Goal: Task Accomplishment & Management: Manage account settings

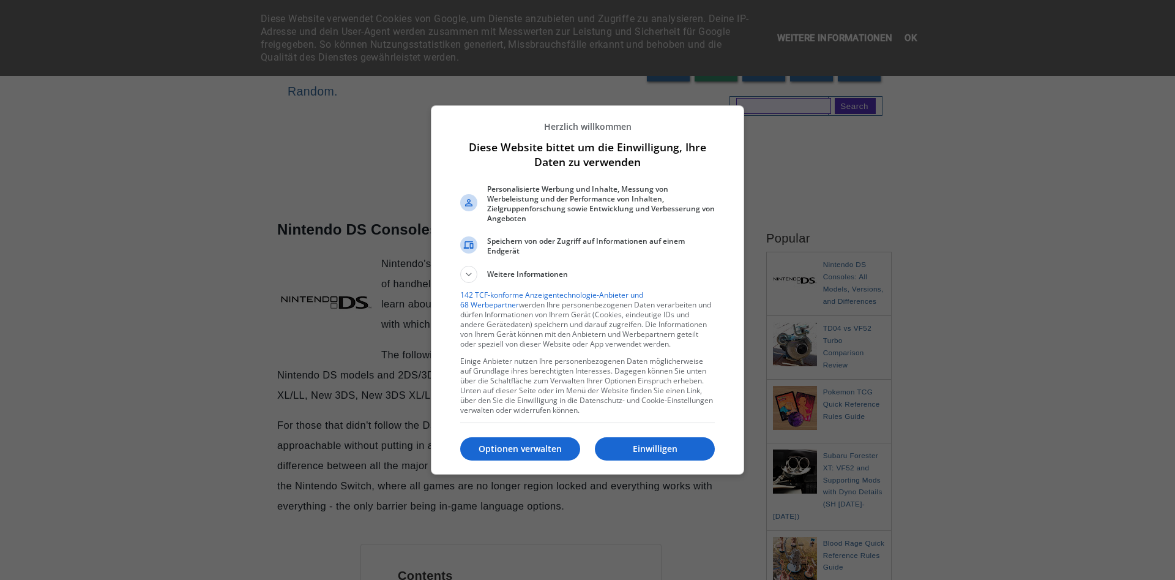
scroll to position [125, 0]
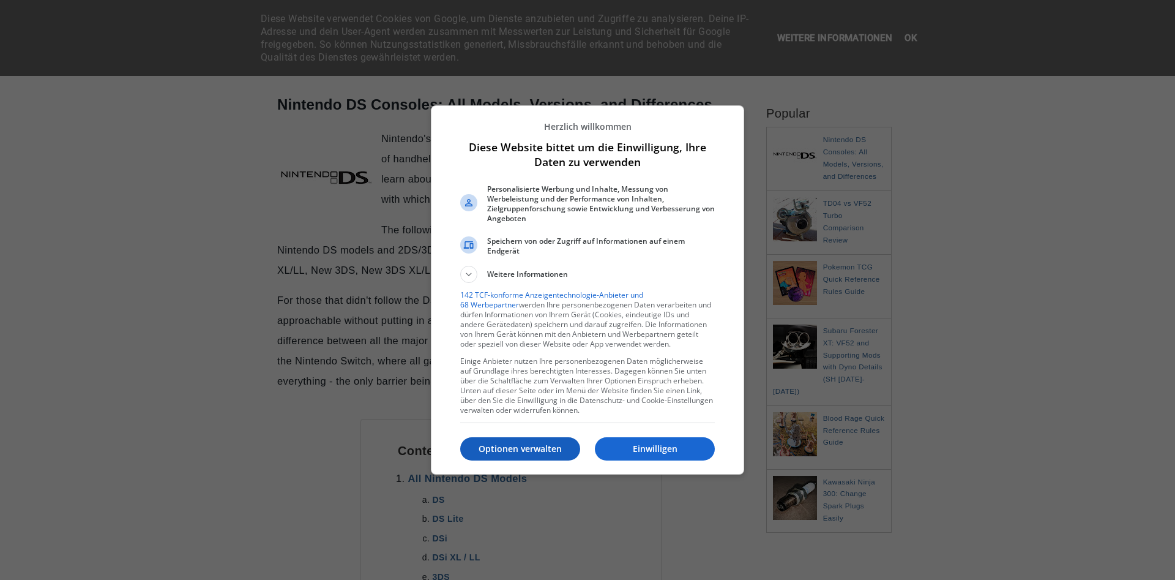
click at [550, 443] on p "Optionen verwalten" at bounding box center [520, 449] width 120 height 12
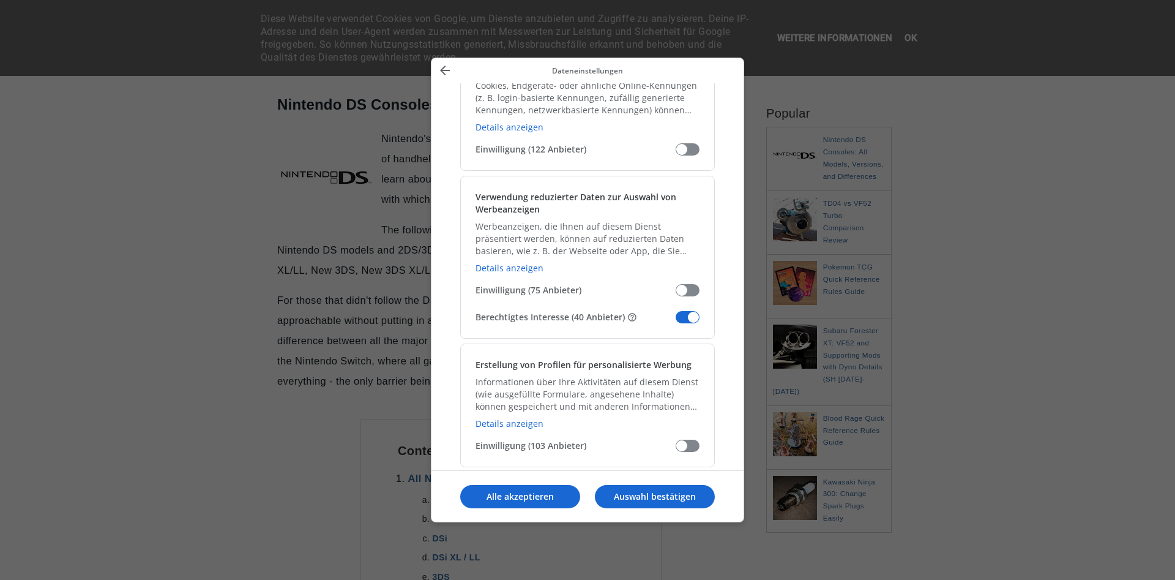
scroll to position [81, 0]
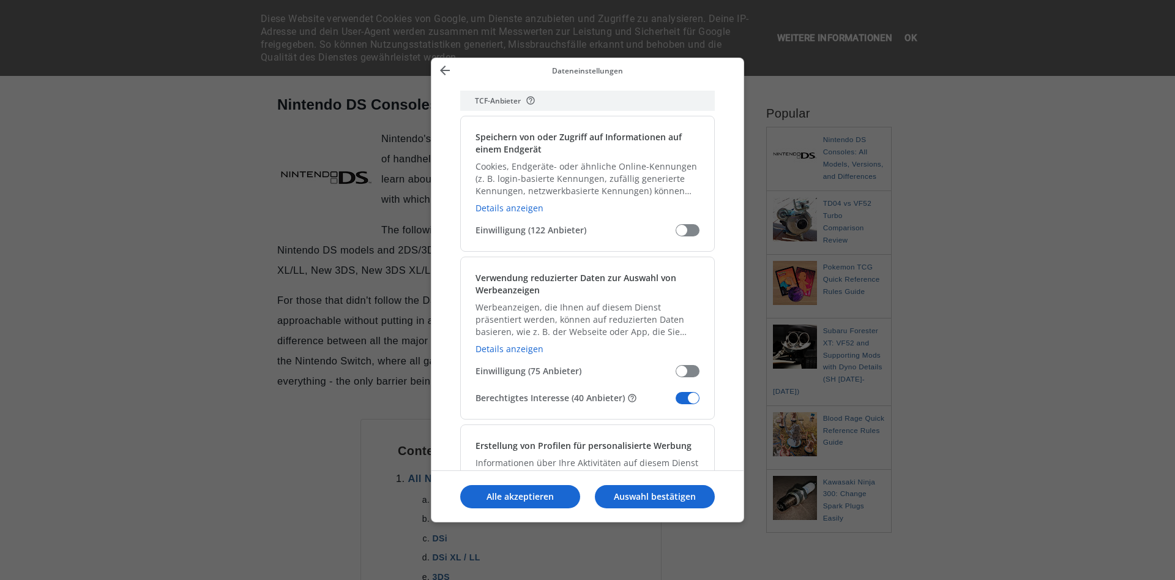
click at [682, 400] on span "Meine Daten verwalten" at bounding box center [688, 398] width 24 height 12
click at [676, 402] on input "Berechtigtes Interesse (40 Anbieter)" at bounding box center [676, 402] width 0 height 0
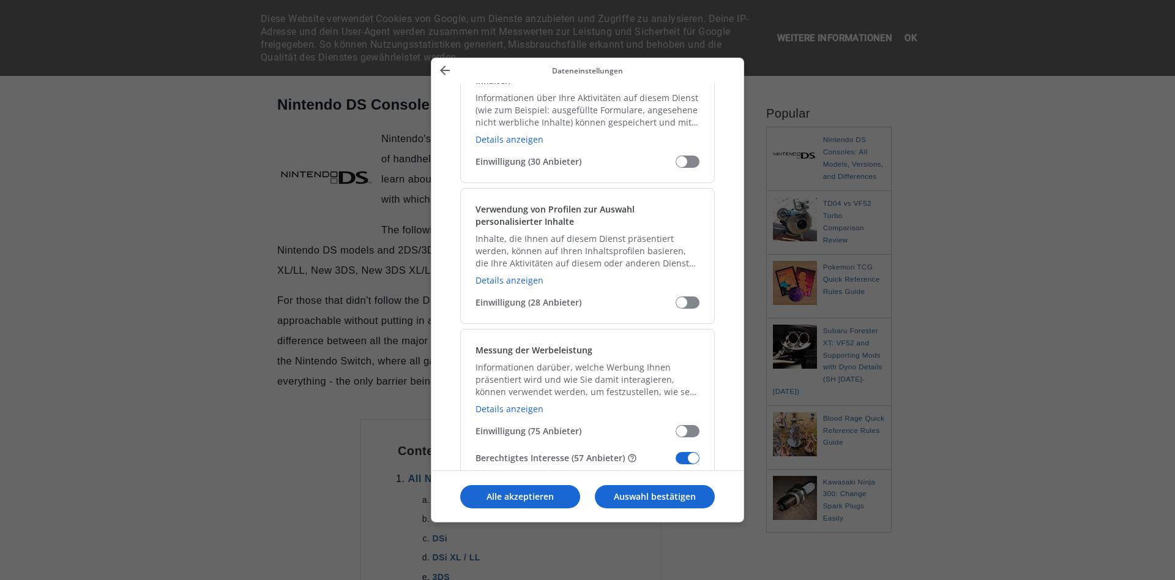
scroll to position [889, 0]
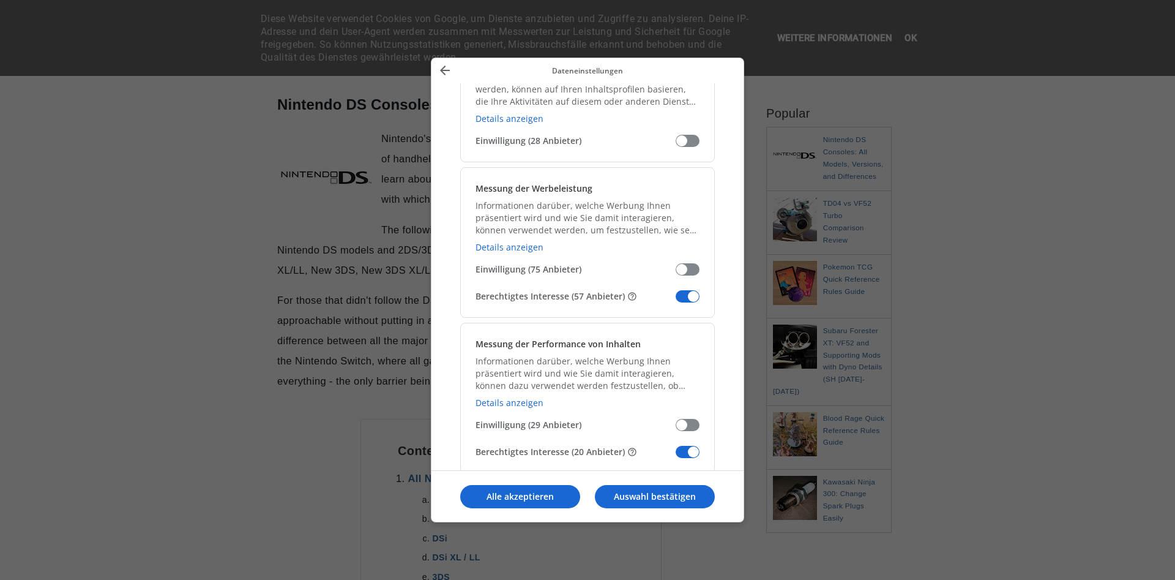
click at [678, 289] on div "Messung der Werbeleistung Informationen darüber, welche Werbung Ihnen präsentie…" at bounding box center [587, 242] width 255 height 151
click at [680, 293] on span "Meine Daten verwalten" at bounding box center [688, 296] width 24 height 12
click at [676, 301] on input "Berechtigtes Interesse (57 Anbieter)" at bounding box center [676, 301] width 0 height 0
click at [693, 450] on span "Meine Daten verwalten" at bounding box center [688, 452] width 24 height 12
click at [676, 456] on input "Berechtigtes Interesse (20 Anbieter)" at bounding box center [676, 456] width 0 height 0
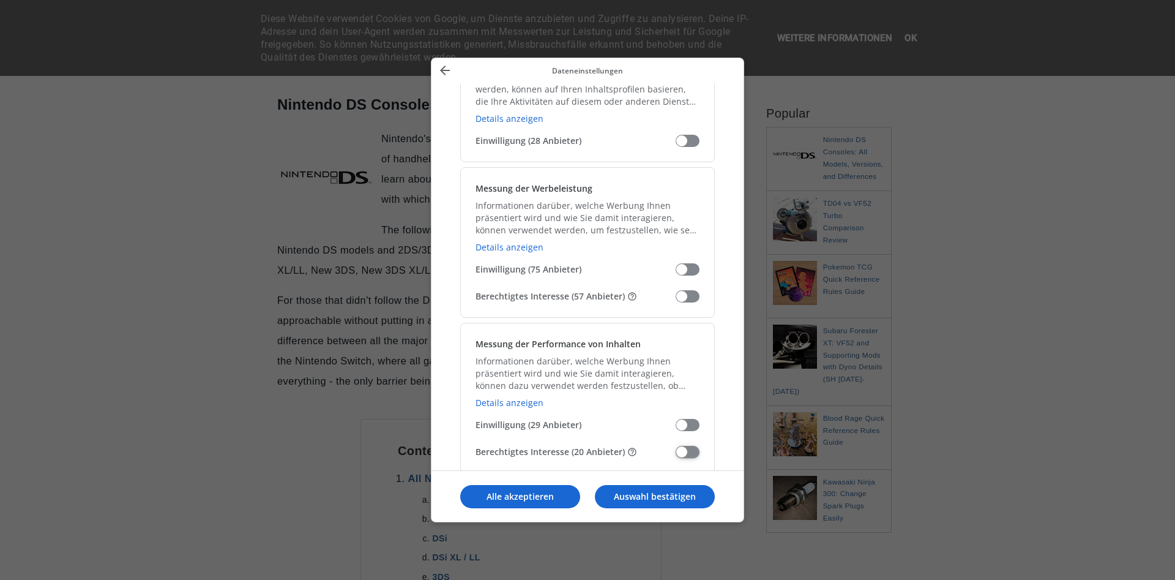
scroll to position [1293, 0]
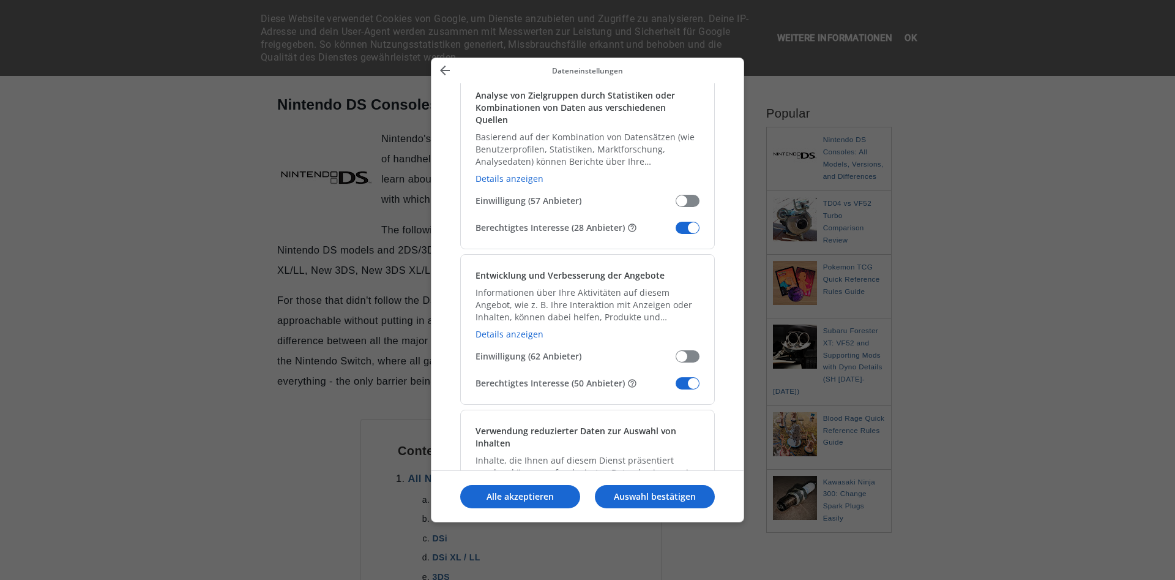
click at [698, 364] on div "Entwicklung und Verbesserung der Angebote Informationen über Ihre Aktivitäten a…" at bounding box center [587, 329] width 255 height 151
click at [696, 377] on span "Meine Daten verwalten" at bounding box center [688, 383] width 24 height 12
click at [676, 387] on input "Berechtigtes Interesse (50 Anbieter)" at bounding box center [676, 387] width 0 height 0
click at [691, 222] on span "Meine Daten verwalten" at bounding box center [688, 228] width 24 height 12
click at [676, 232] on input "Berechtigtes Interesse (28 Anbieter)" at bounding box center [676, 232] width 0 height 0
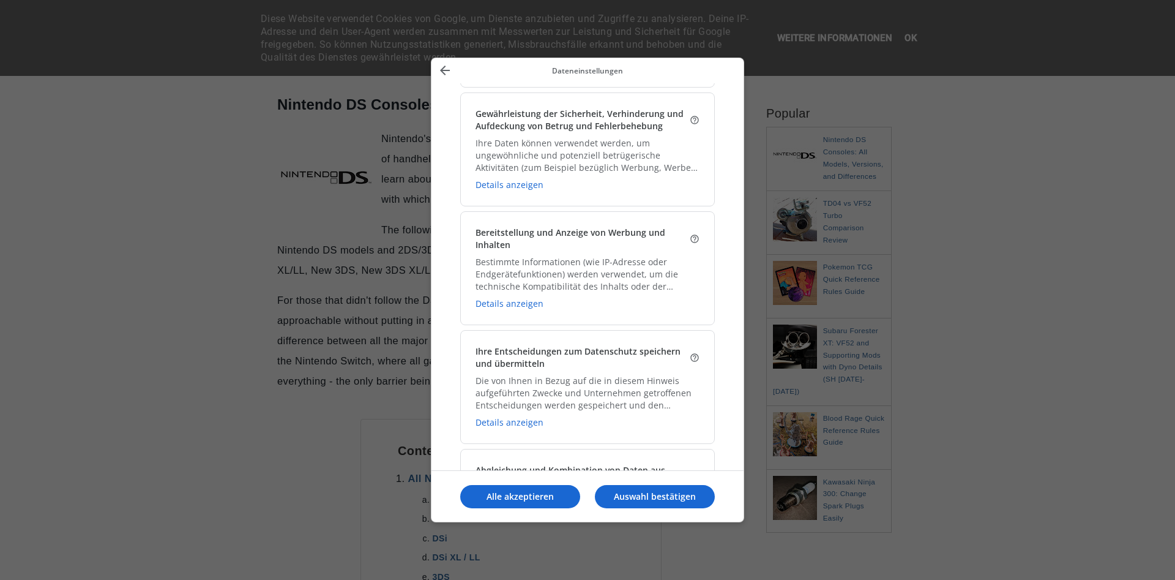
scroll to position [1616, 0]
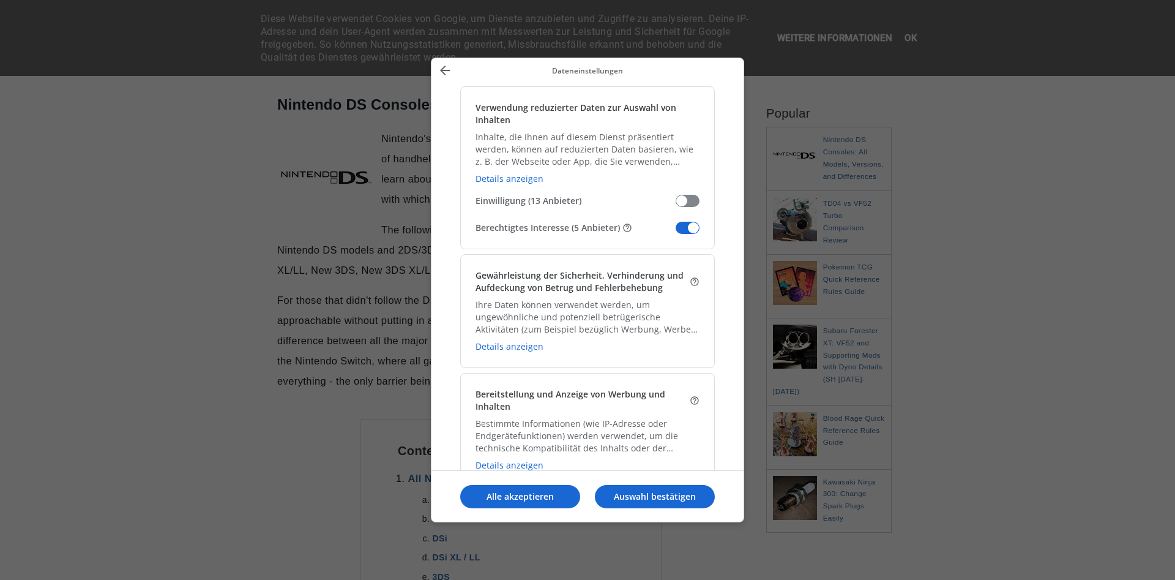
click at [690, 225] on div "Verwendung reduzierter Daten zur Auswahl von Inhalten Inhalte, die Ihnen auf di…" at bounding box center [587, 167] width 255 height 163
click at [690, 222] on span "Meine Daten verwalten" at bounding box center [688, 228] width 24 height 12
click at [676, 232] on input "Berechtigtes Interesse (5 Anbieter)" at bounding box center [676, 232] width 0 height 0
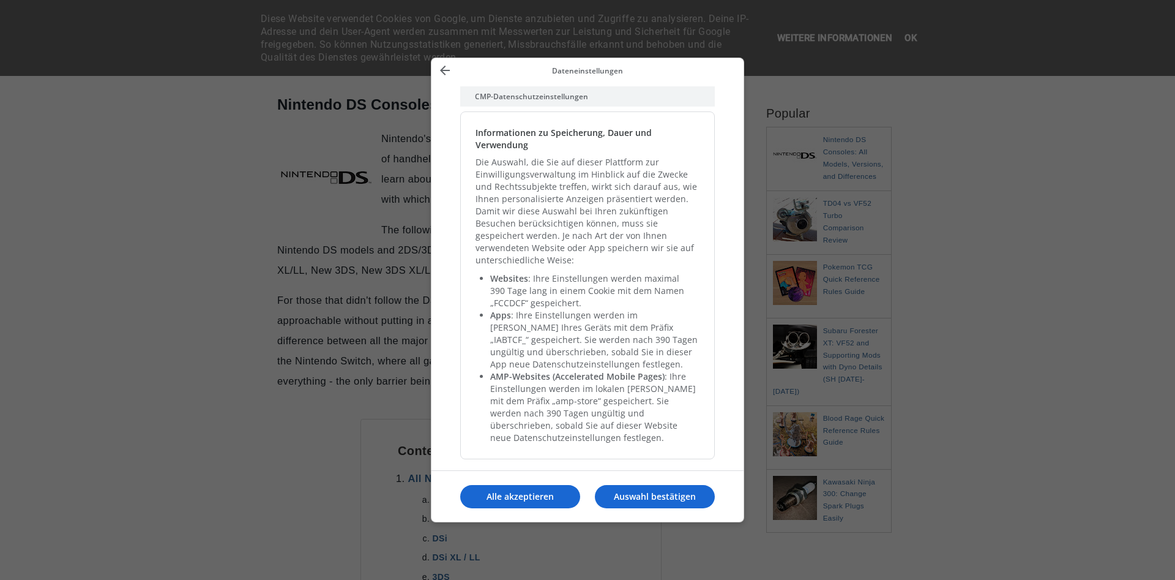
scroll to position [2688, 0]
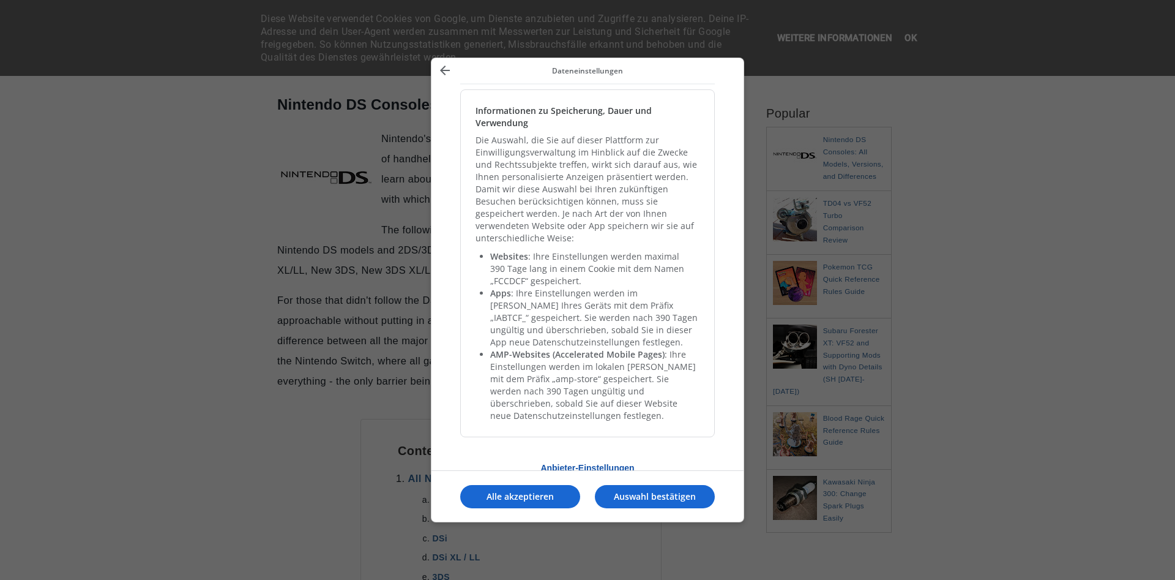
click at [613, 457] on button "Anbieter-Einstellungen" at bounding box center [587, 468] width 255 height 22
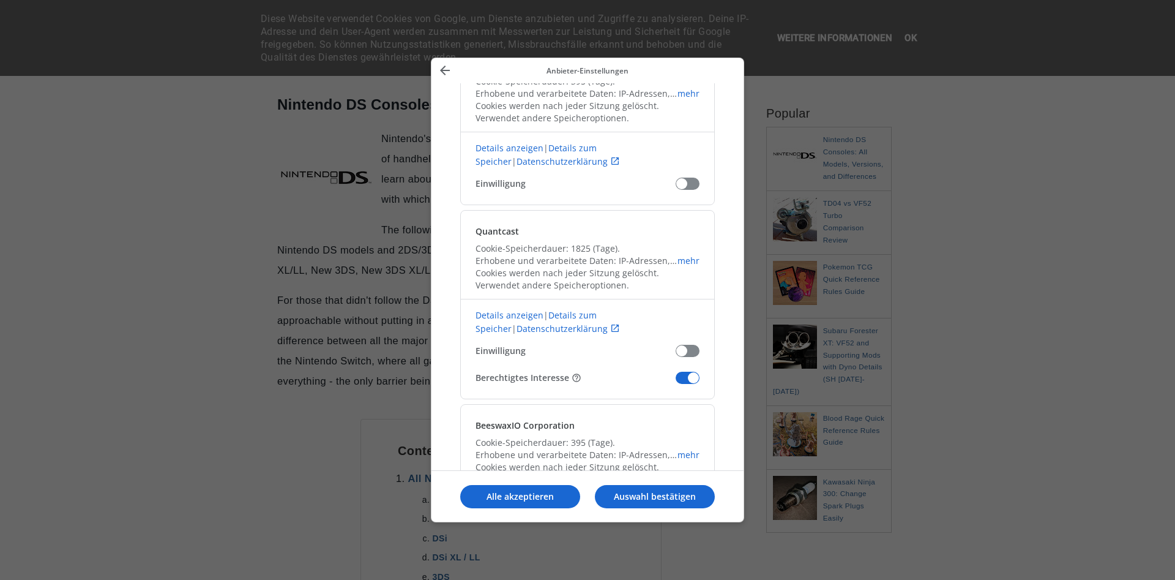
scroll to position [404, 0]
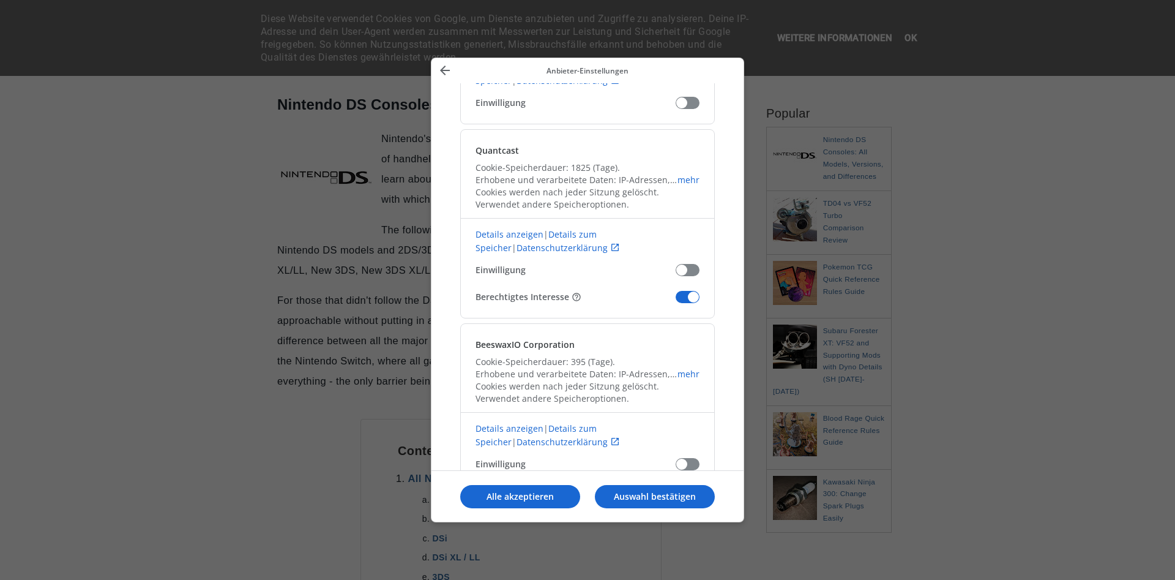
click at [693, 294] on span "Unsere Anbieter bestätigen" at bounding box center [688, 297] width 24 height 12
click at [676, 301] on input "Berechtigtes Interesse" at bounding box center [676, 301] width 0 height 0
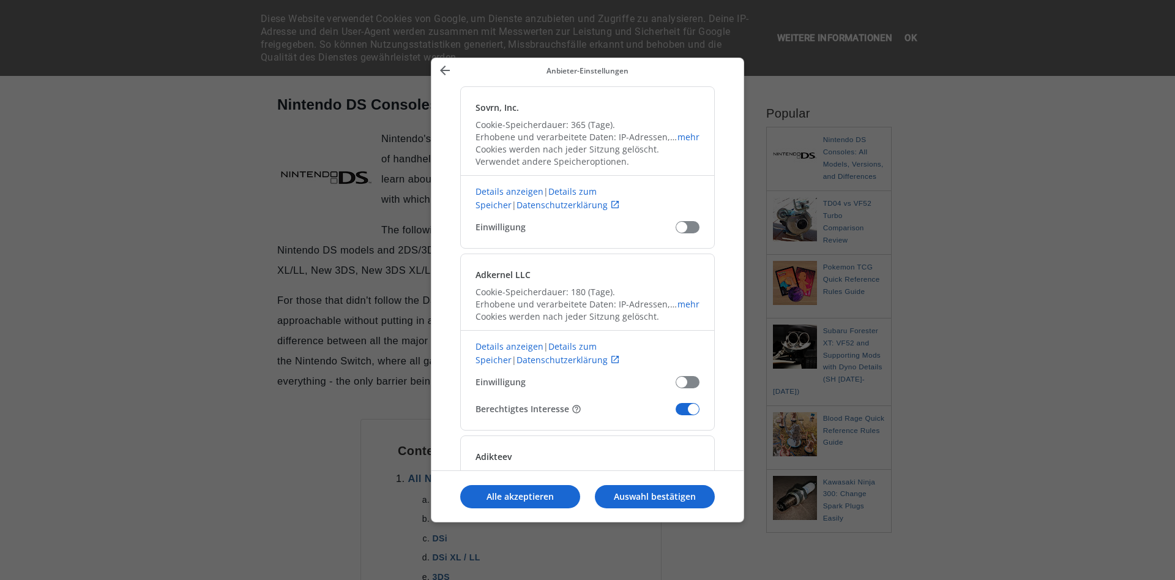
scroll to position [969, 0]
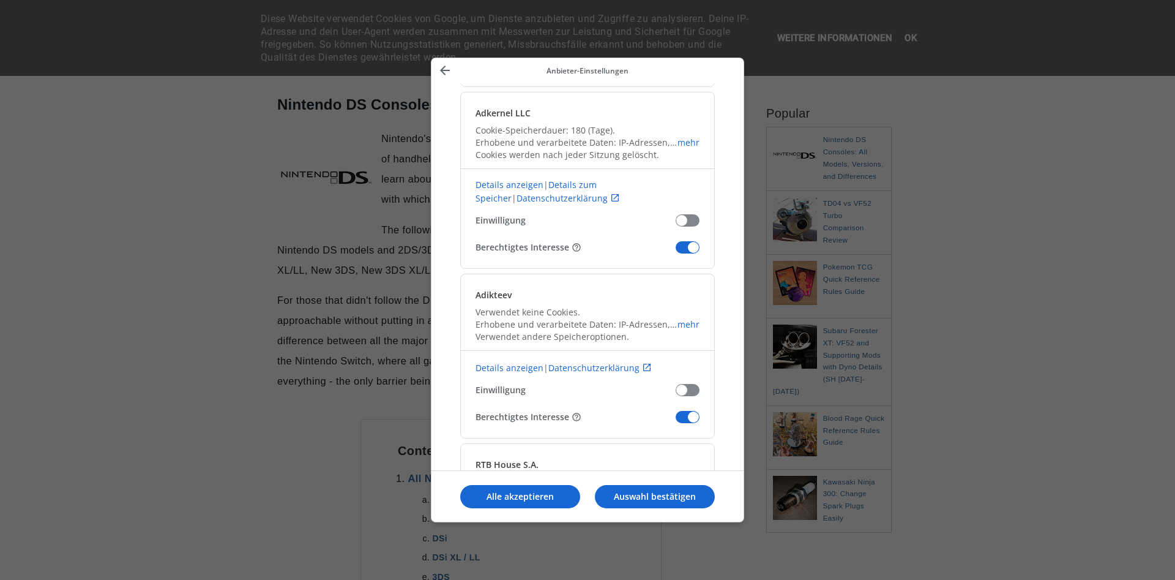
click at [689, 247] on span "Unsere Anbieter bestätigen" at bounding box center [688, 247] width 24 height 12
click at [676, 252] on input "Berechtigtes Interesse" at bounding box center [676, 252] width 0 height 0
click at [695, 411] on span "Unsere Anbieter bestätigen" at bounding box center [688, 417] width 24 height 12
click at [676, 421] on input "Berechtigtes Interesse" at bounding box center [676, 421] width 0 height 0
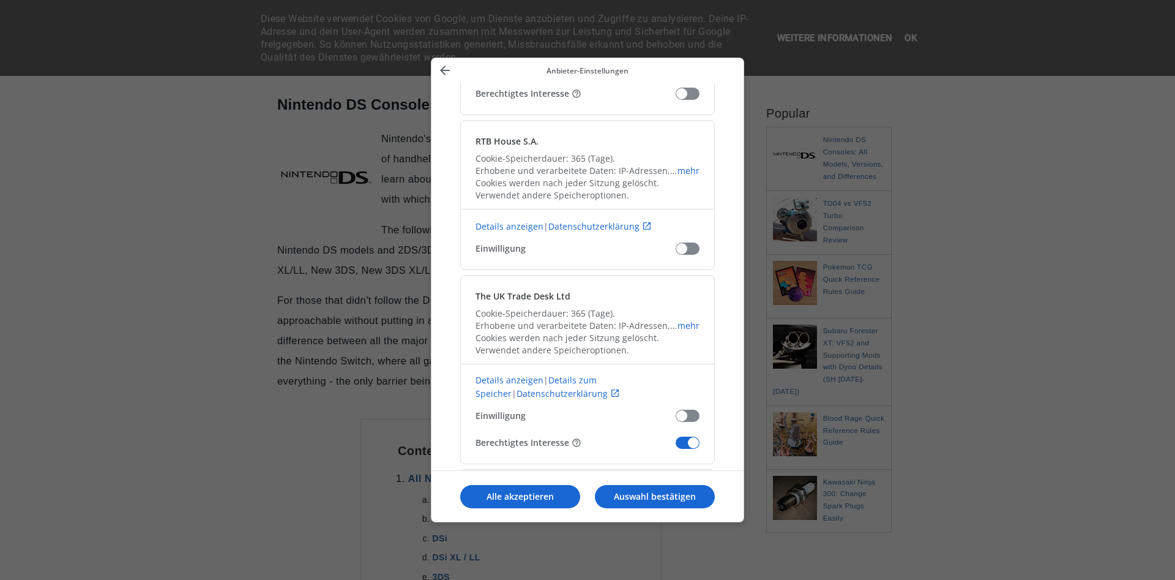
click at [690, 436] on span "Unsere Anbieter bestätigen" at bounding box center [688, 442] width 24 height 12
click at [676, 447] on input "Berechtigtes Interesse" at bounding box center [676, 447] width 0 height 0
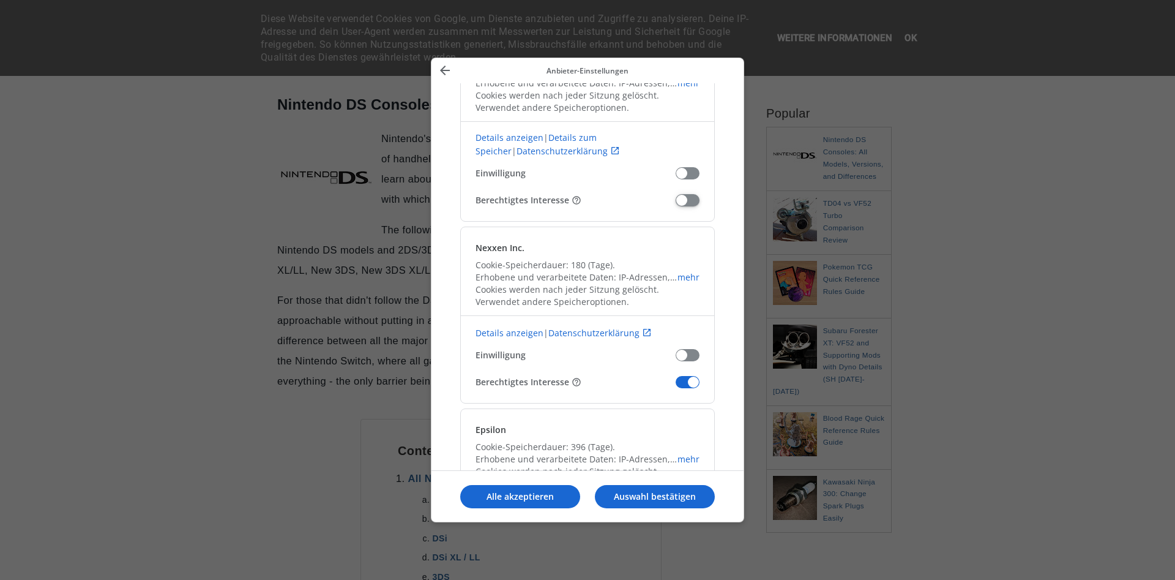
scroll to position [1616, 0]
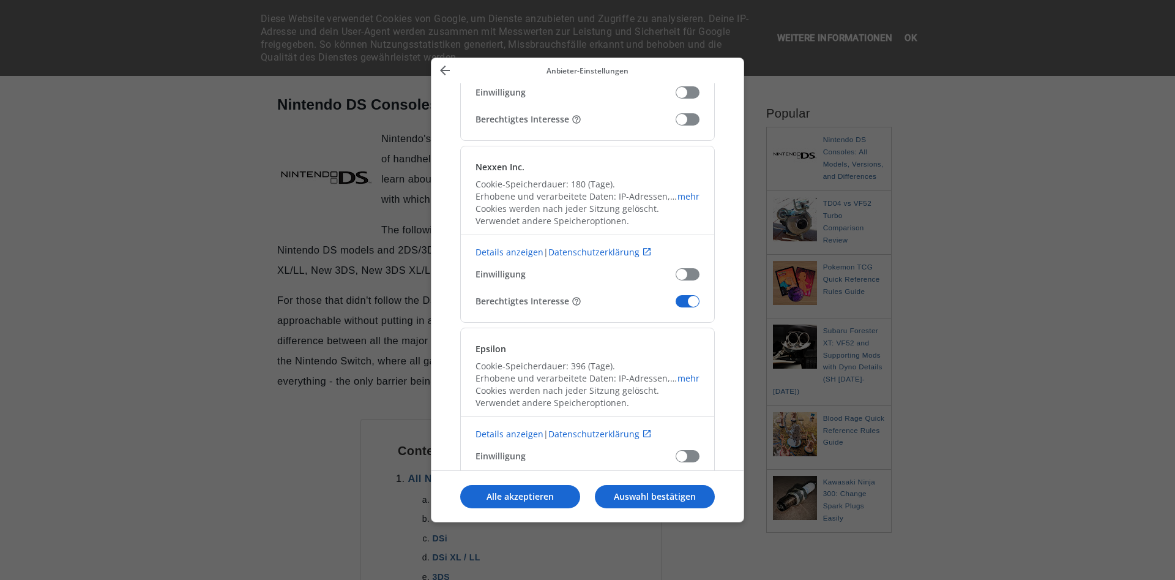
click at [693, 302] on span "Unsere Anbieter bestätigen" at bounding box center [688, 301] width 24 height 12
click at [676, 305] on input "Berechtigtes Interesse" at bounding box center [676, 305] width 0 height 0
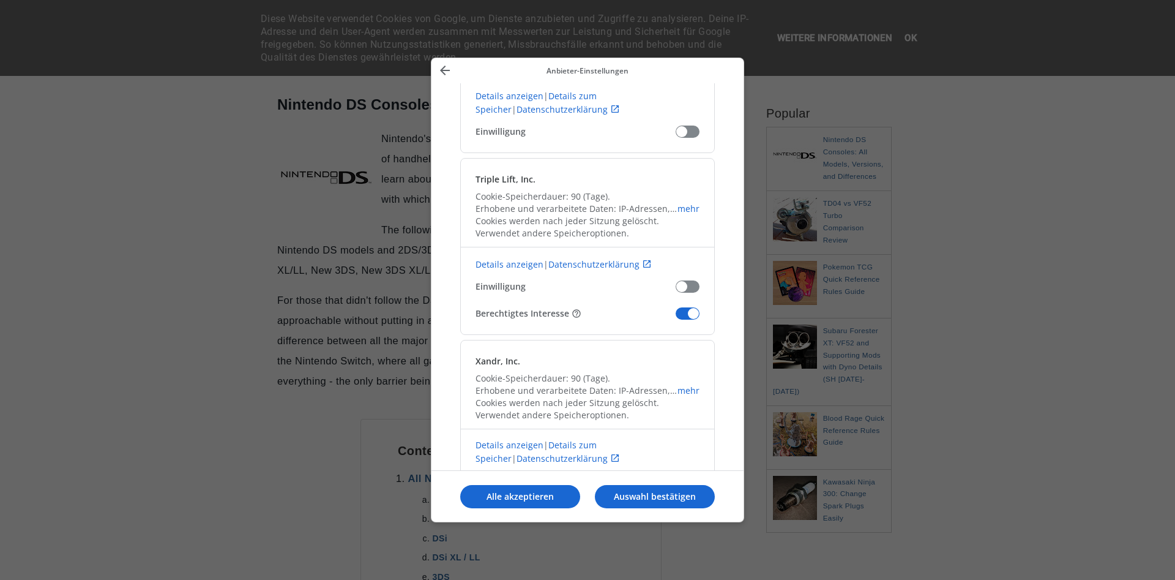
click at [689, 310] on span "Unsere Anbieter bestätigen" at bounding box center [688, 313] width 24 height 12
click at [676, 318] on input "Berechtigtes Interesse" at bounding box center [676, 318] width 0 height 0
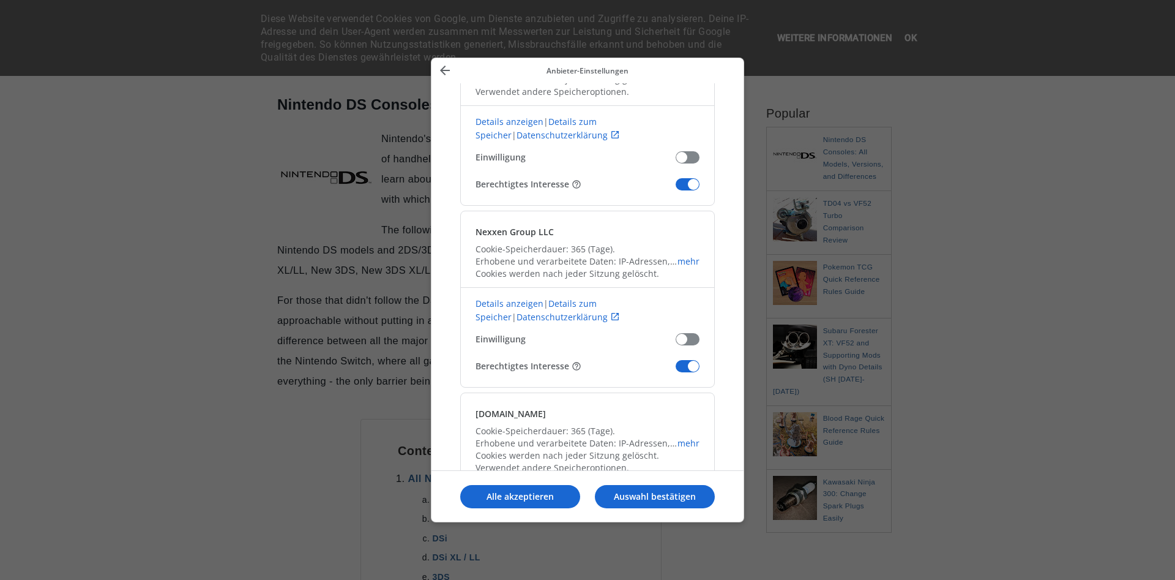
click at [697, 184] on span "Unsere Anbieter bestätigen" at bounding box center [688, 184] width 24 height 12
click at [676, 189] on input "Berechtigtes Interesse" at bounding box center [676, 189] width 0 height 0
click at [682, 367] on span "Unsere Anbieter bestätigen" at bounding box center [688, 366] width 24 height 12
click at [676, 370] on input "Berechtigtes Interesse" at bounding box center [676, 370] width 0 height 0
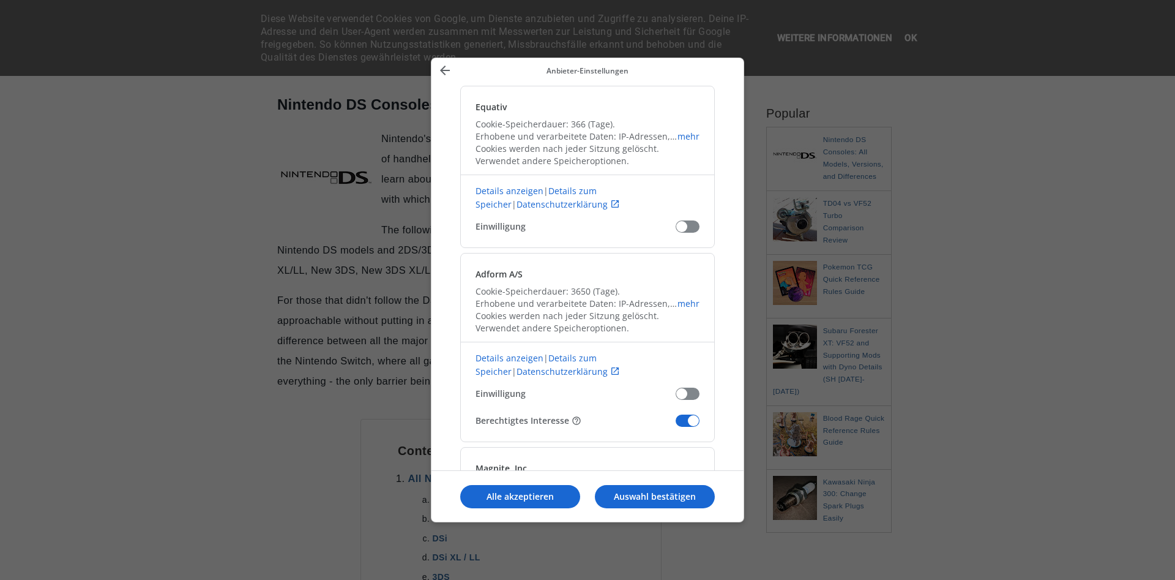
scroll to position [3474, 0]
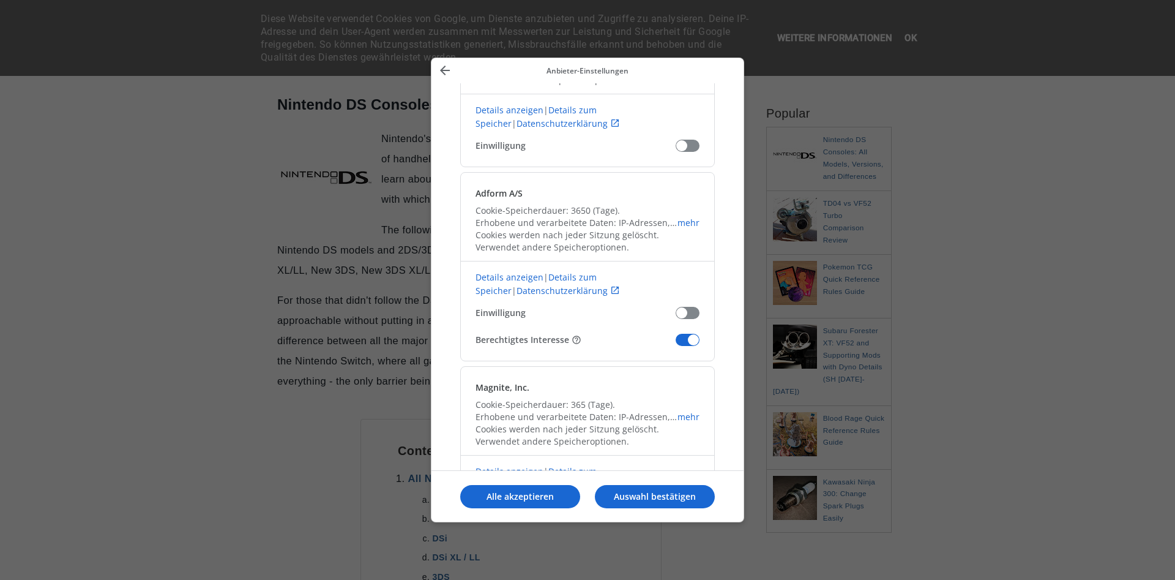
click at [690, 338] on span "Unsere Anbieter bestätigen" at bounding box center [688, 340] width 24 height 12
click at [676, 344] on input "Berechtigtes Interesse" at bounding box center [676, 344] width 0 height 0
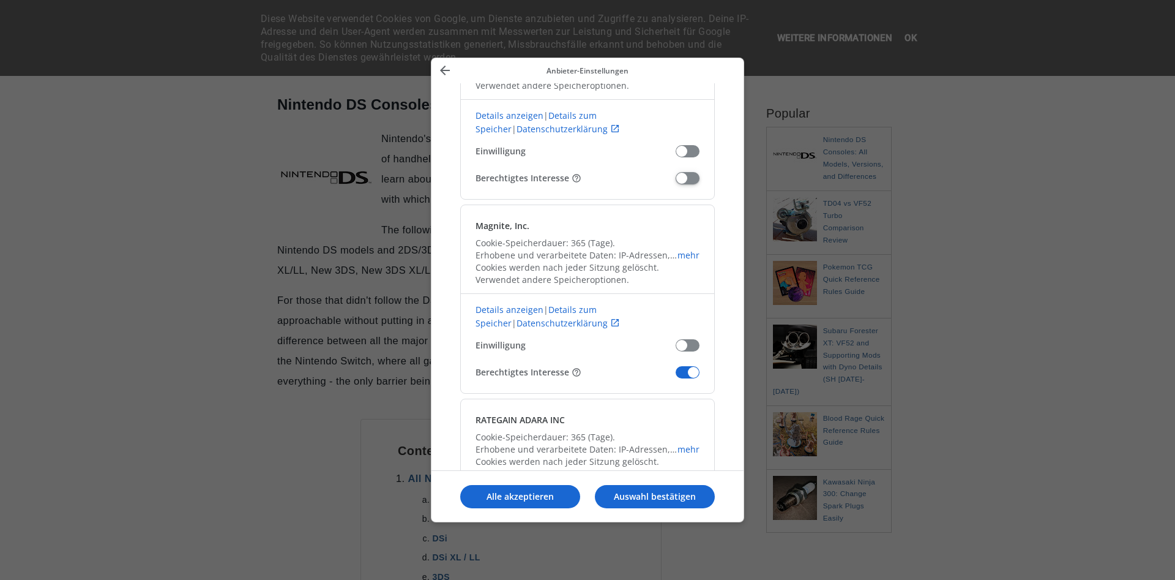
scroll to position [3716, 0]
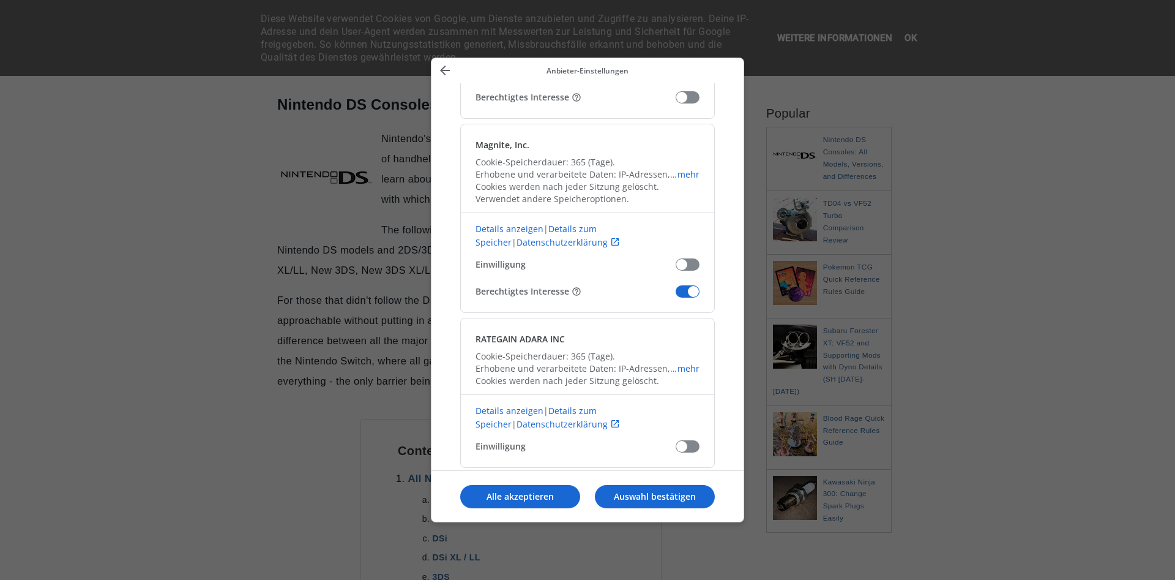
click at [695, 288] on span "Unsere Anbieter bestätigen" at bounding box center [688, 291] width 24 height 12
click at [676, 296] on input "Berechtigtes Interesse" at bounding box center [676, 296] width 0 height 0
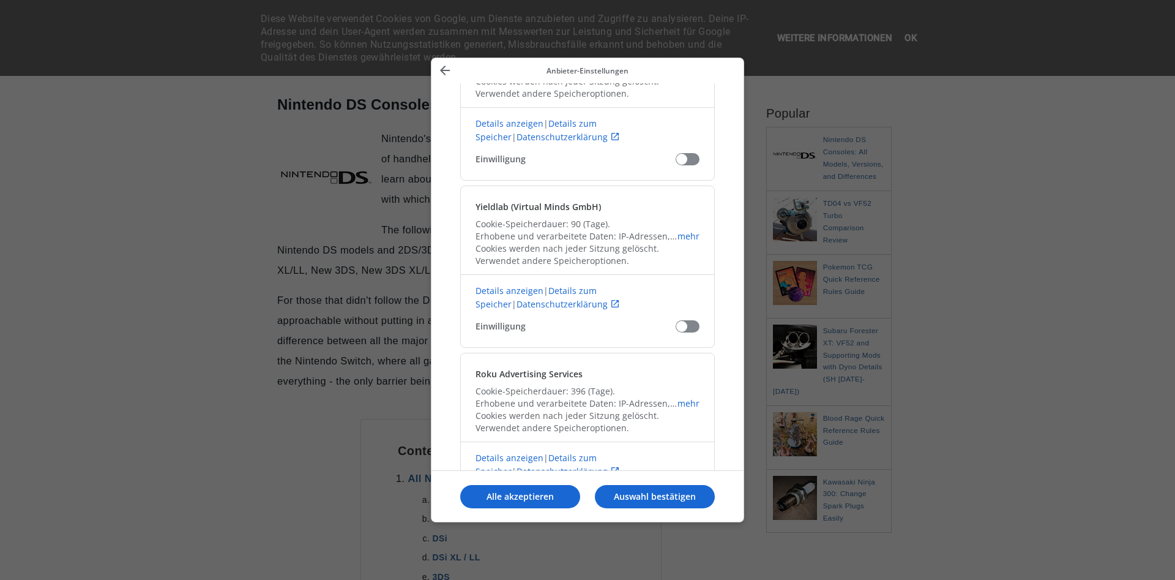
scroll to position [4605, 0]
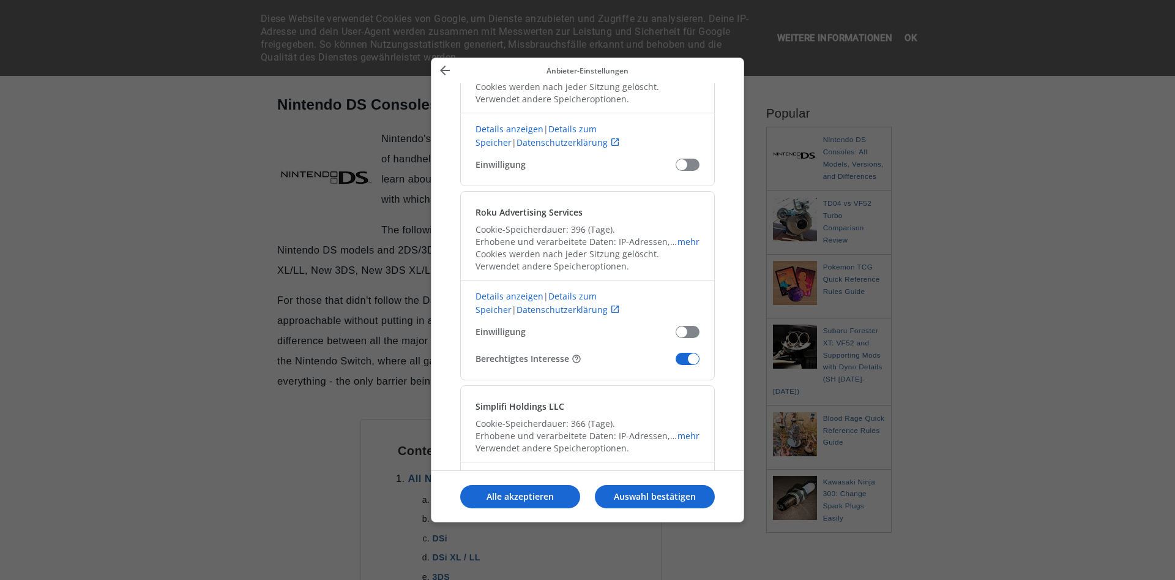
click at [691, 356] on span "Unsere Anbieter bestätigen" at bounding box center [688, 359] width 24 height 12
click at [676, 363] on input "Berechtigtes Interesse" at bounding box center [676, 363] width 0 height 0
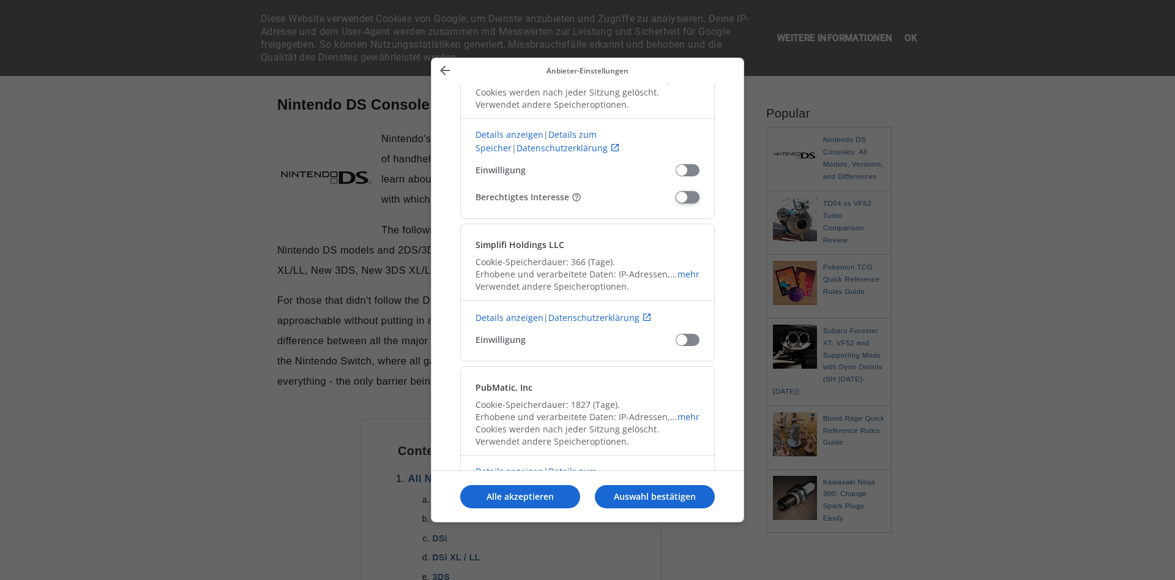
scroll to position [4928, 0]
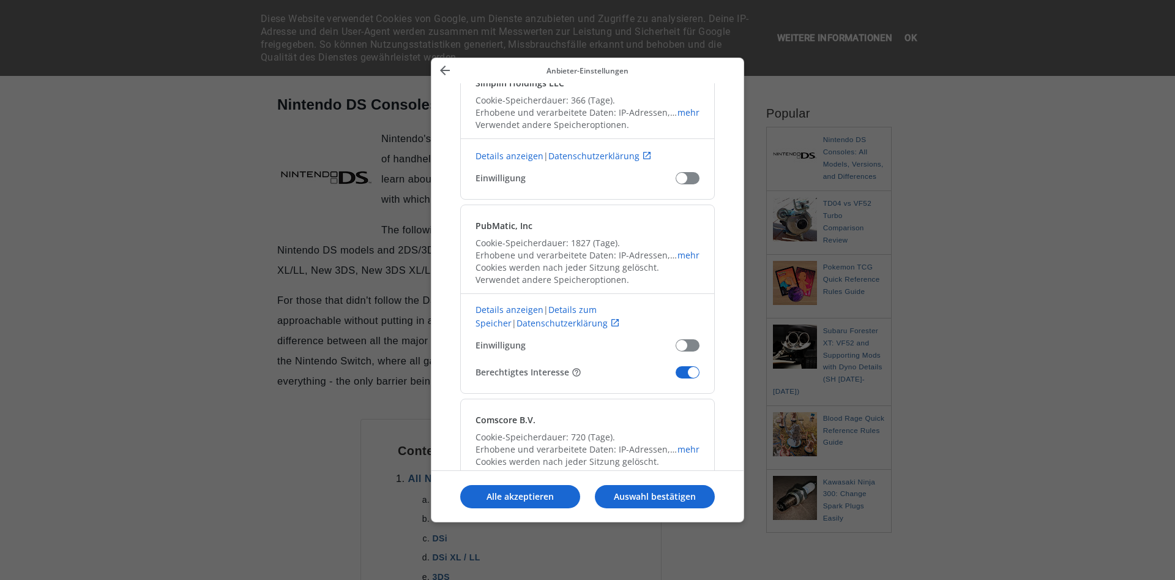
click at [689, 372] on span "Unsere Anbieter bestätigen" at bounding box center [688, 372] width 24 height 12
click at [676, 376] on input "Berechtigtes Interesse" at bounding box center [676, 376] width 0 height 0
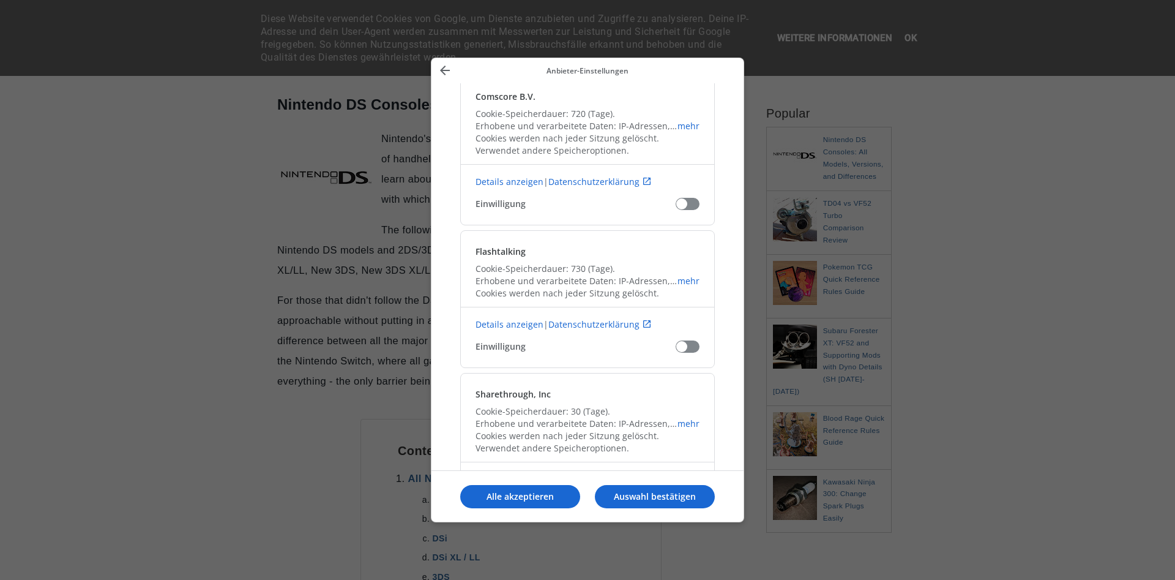
scroll to position [5575, 0]
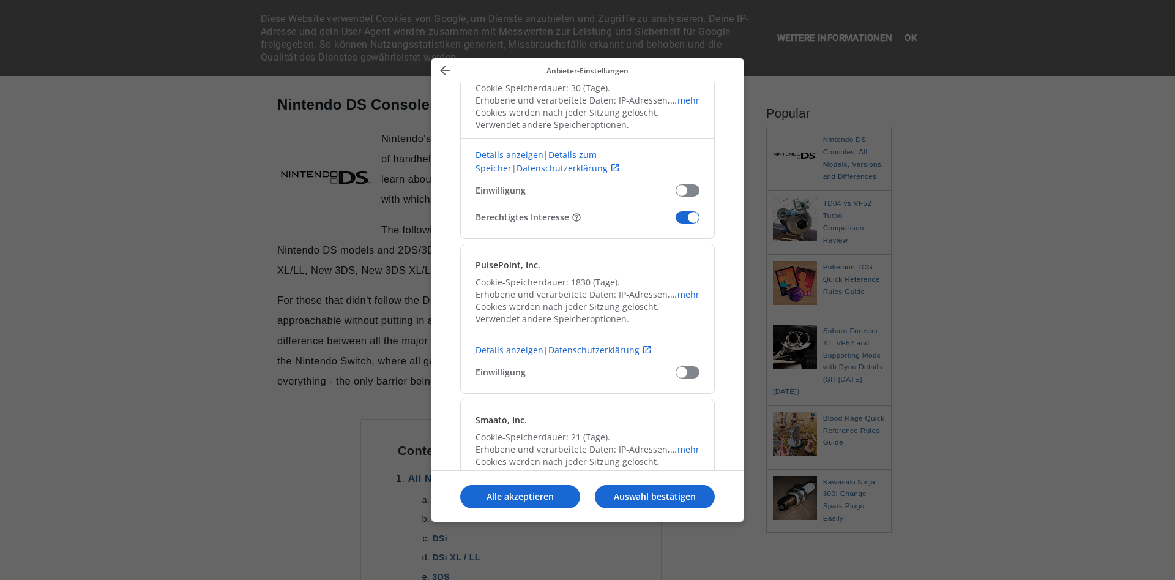
click at [686, 207] on div "Sharethrough, Inc Cookie-Speicherdauer: 30 (Tage). Erhobene und verarbeitete Da…" at bounding box center [587, 144] width 255 height 189
click at [687, 222] on span "Unsere Anbieter bestätigen" at bounding box center [688, 217] width 24 height 12
click at [676, 222] on input "Berechtigtes Interesse" at bounding box center [676, 222] width 0 height 0
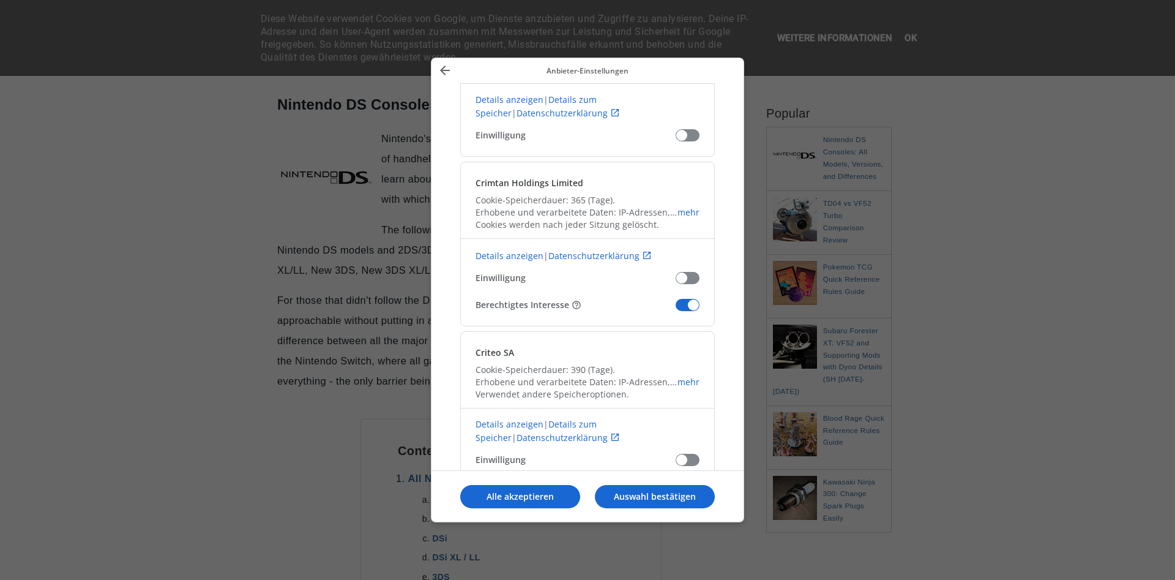
click at [694, 305] on span "Unsere Anbieter bestätigen" at bounding box center [688, 305] width 24 height 12
click at [676, 309] on input "Berechtigtes Interesse" at bounding box center [676, 309] width 0 height 0
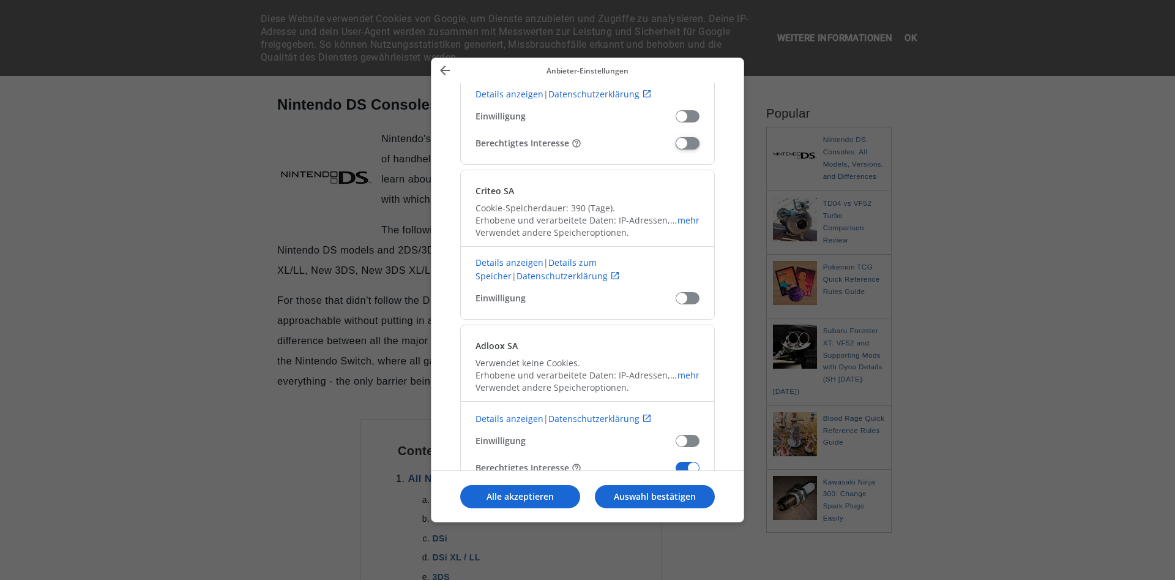
scroll to position [6221, 0]
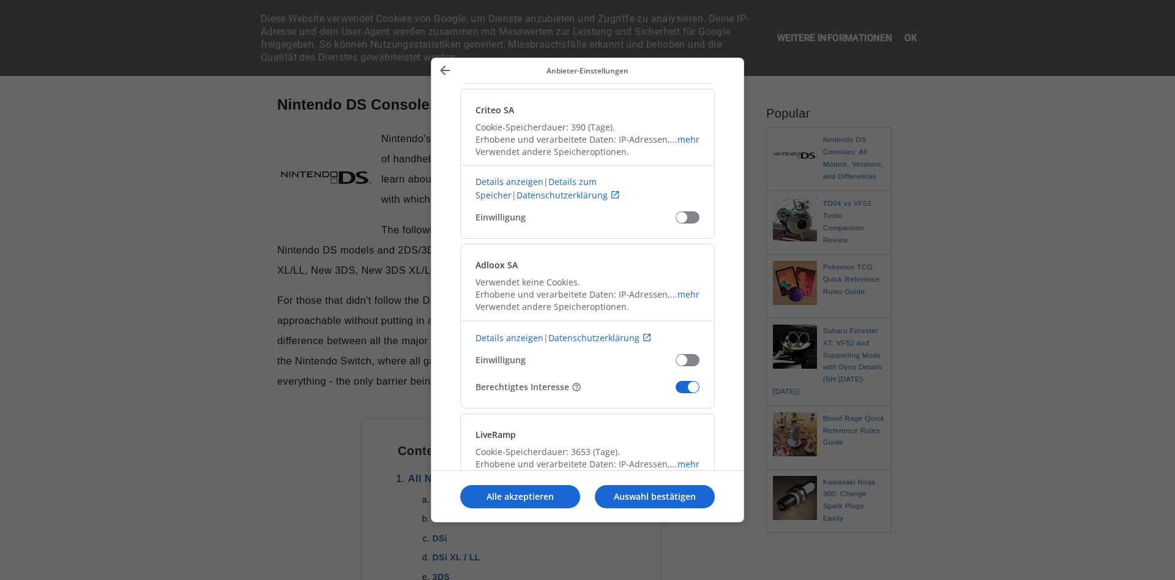
click at [684, 383] on span "Unsere Anbieter bestätigen" at bounding box center [688, 387] width 24 height 12
click at [676, 391] on input "Berechtigtes Interesse" at bounding box center [676, 391] width 0 height 0
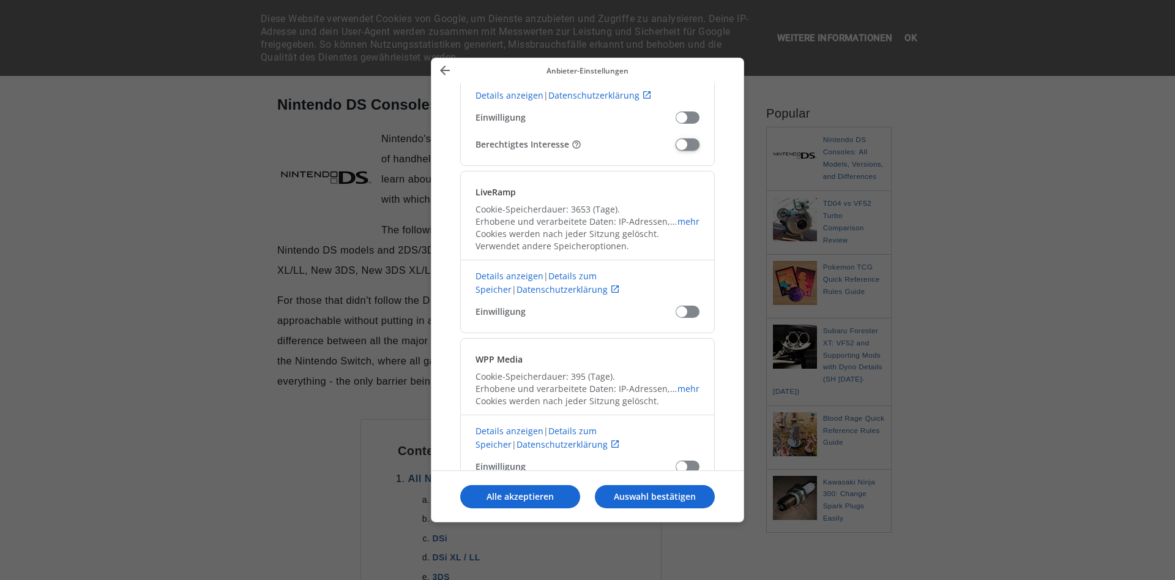
scroll to position [6625, 0]
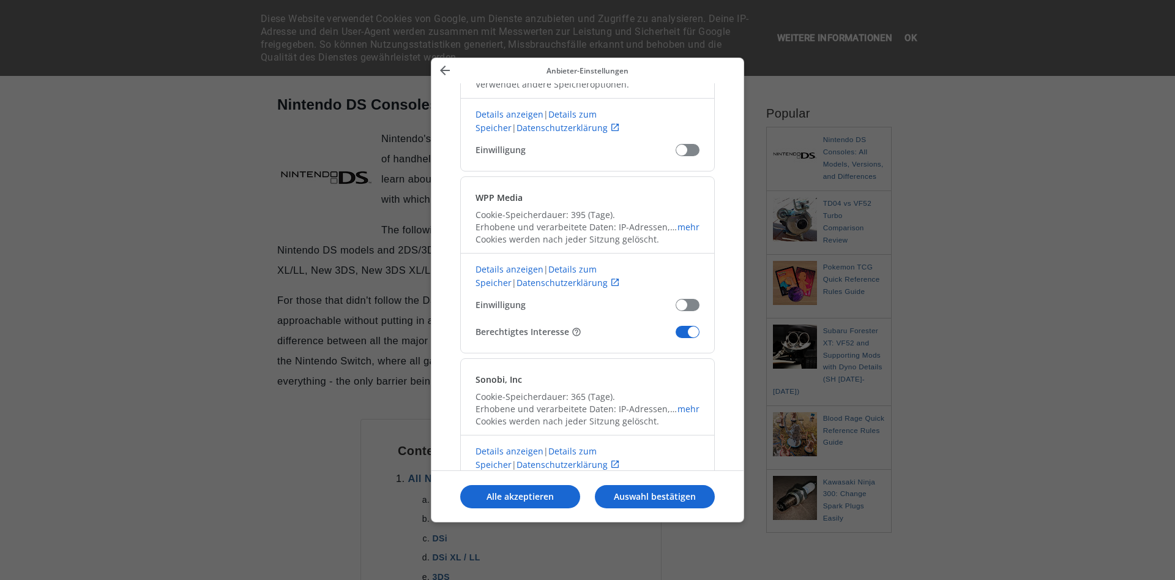
click at [685, 334] on span "Unsere Anbieter bestätigen" at bounding box center [688, 332] width 24 height 12
click at [676, 336] on input "Berechtigtes Interesse" at bounding box center [676, 336] width 0 height 0
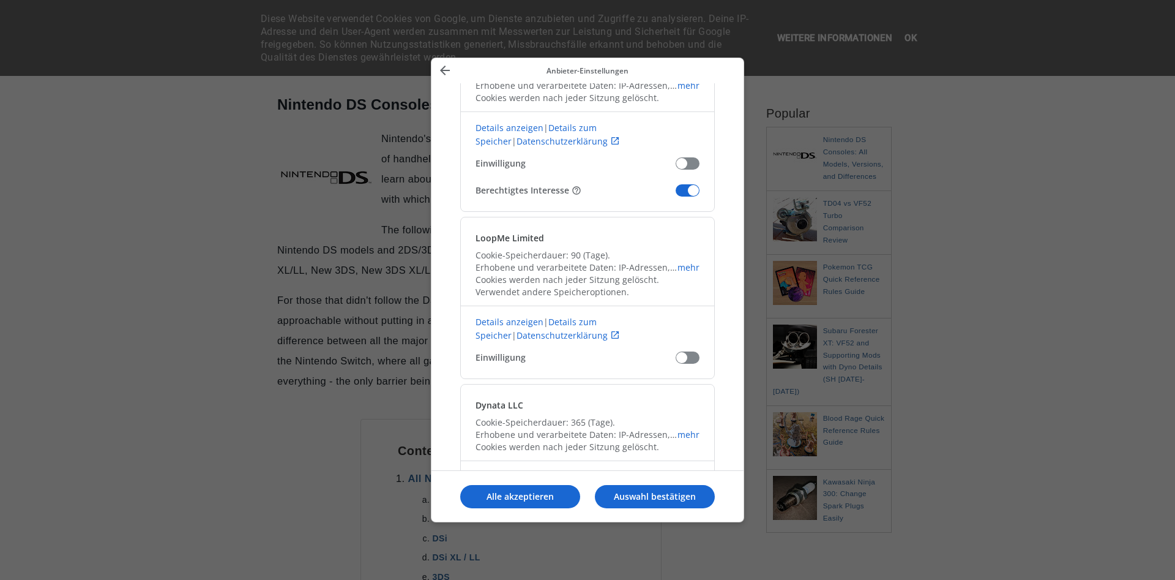
click at [689, 184] on div "Sonobi, Inc Cookie-Speicherdauer: 365 (Tage). Erhobene und verarbeitete Daten: …" at bounding box center [587, 123] width 255 height 177
click at [689, 189] on span "Unsere Anbieter bestätigen" at bounding box center [688, 190] width 24 height 12
click at [676, 195] on input "Berechtigtes Interesse" at bounding box center [676, 195] width 0 height 0
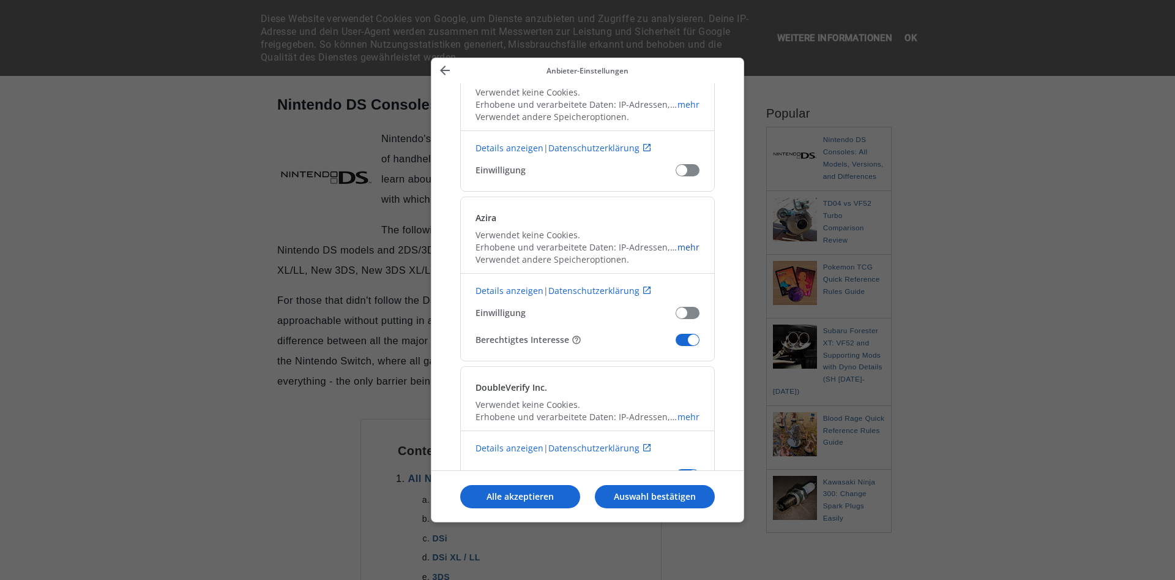
scroll to position [7675, 0]
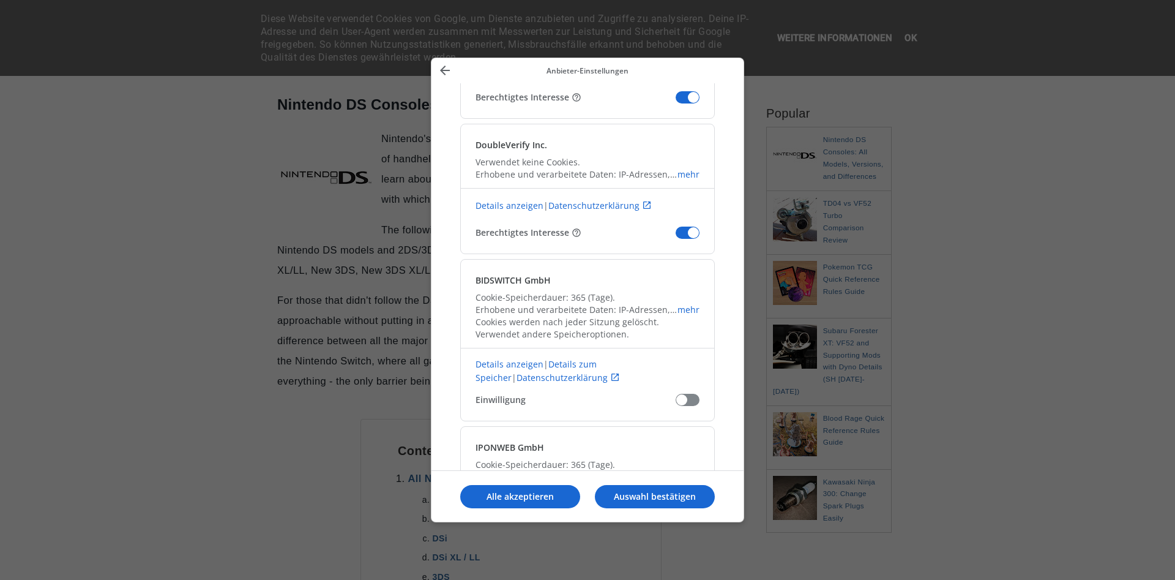
click at [687, 239] on div "DoubleVerify Inc.​ Verwendet keine Cookies. Erhobene und verarbeitete Daten: IP…" at bounding box center [587, 189] width 255 height 130
click at [687, 238] on span "Unsere Anbieter bestätigen" at bounding box center [688, 232] width 24 height 12
click at [676, 237] on input "Berechtigtes Interesse" at bounding box center [676, 237] width 0 height 0
click at [692, 103] on div "Azira Verwendet keine Cookies. Erhobene und verarbeitete Daten: IP-Adressen, Ge…" at bounding box center [587, 36] width 255 height 165
click at [684, 100] on span "Unsere Anbieter bestätigen" at bounding box center [688, 97] width 24 height 12
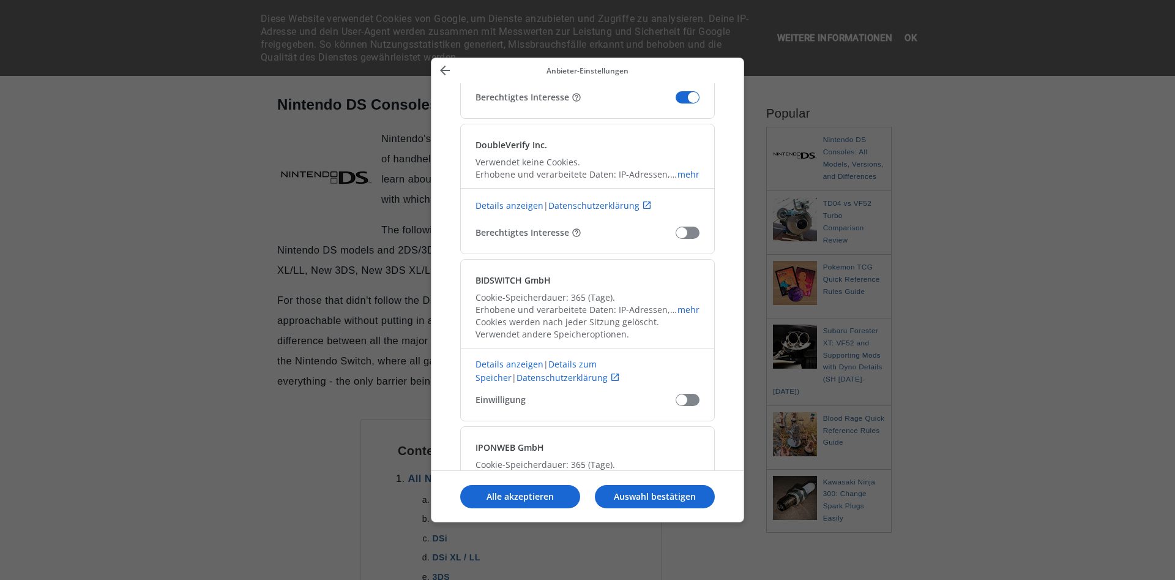
click at [676, 102] on input "Berechtigtes Interesse" at bounding box center [676, 102] width 0 height 0
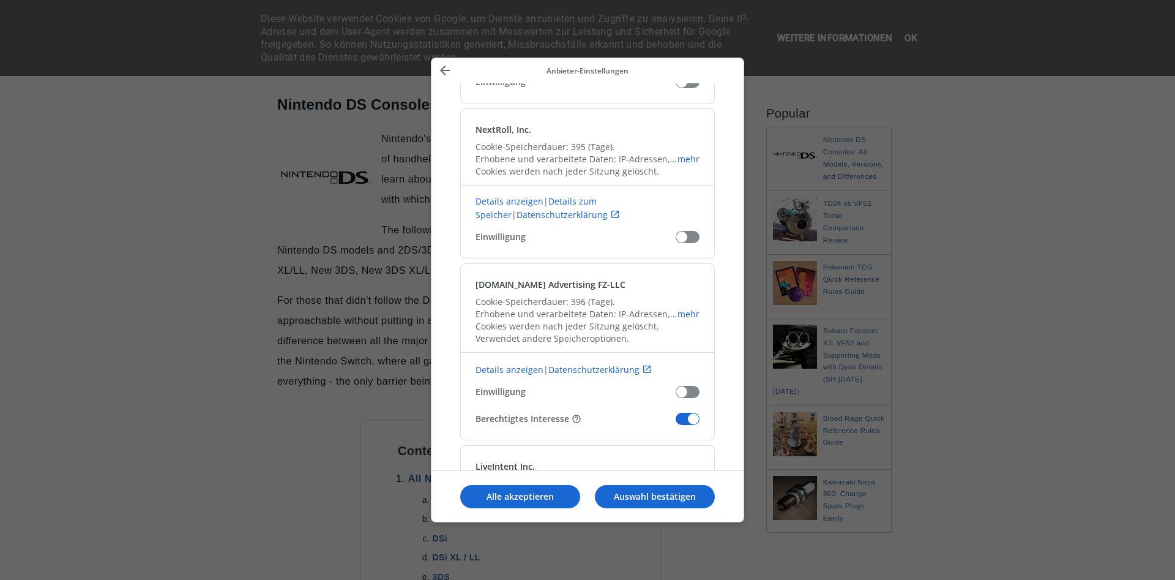
scroll to position [8241, 0]
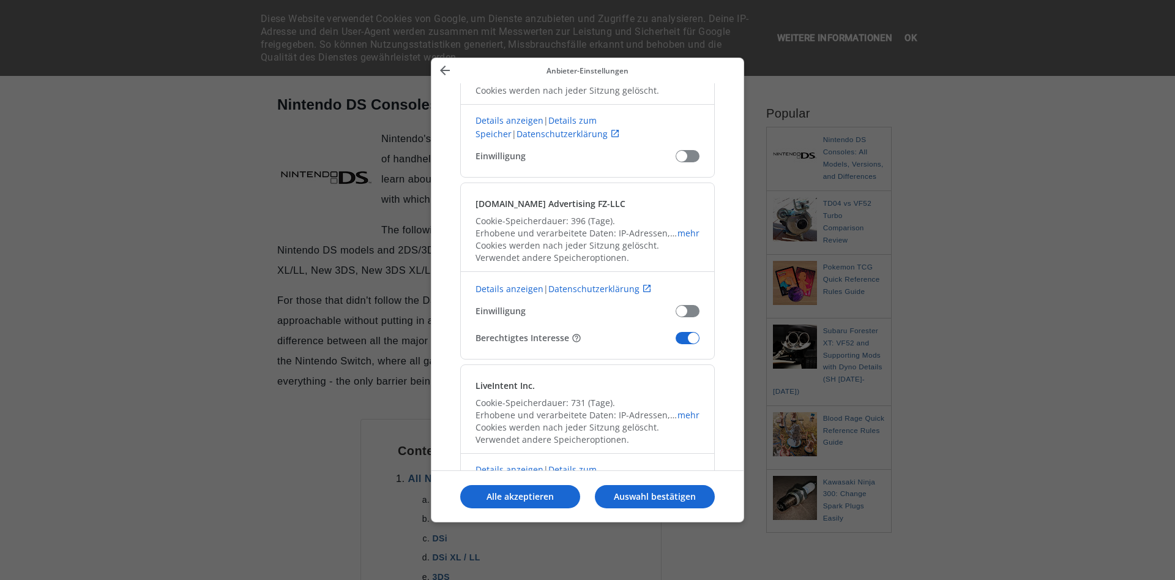
click at [694, 339] on span "Unsere Anbieter bestätigen" at bounding box center [688, 338] width 24 height 12
click at [676, 342] on input "Berechtigtes Interesse" at bounding box center [676, 342] width 0 height 0
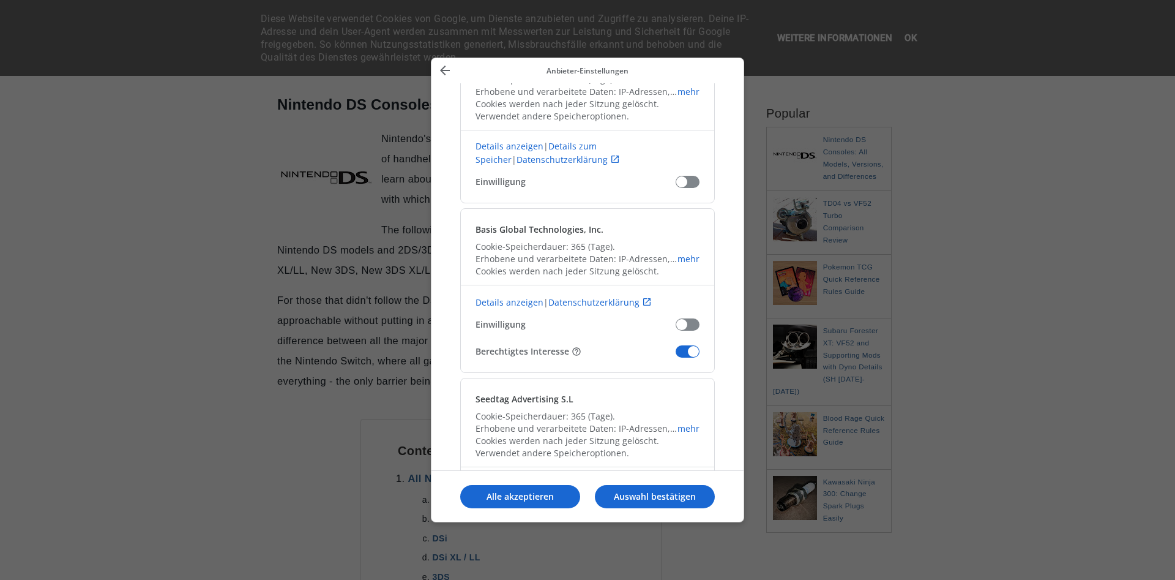
click at [692, 344] on div "Basis Global Technologies, Inc. Cookie-Speicherdauer: 365 (Tage). Erhobene und …" at bounding box center [587, 290] width 255 height 165
click at [692, 348] on span "Unsere Anbieter bestätigen" at bounding box center [688, 351] width 24 height 12
click at [676, 356] on input "Berechtigtes Interesse" at bounding box center [676, 356] width 0 height 0
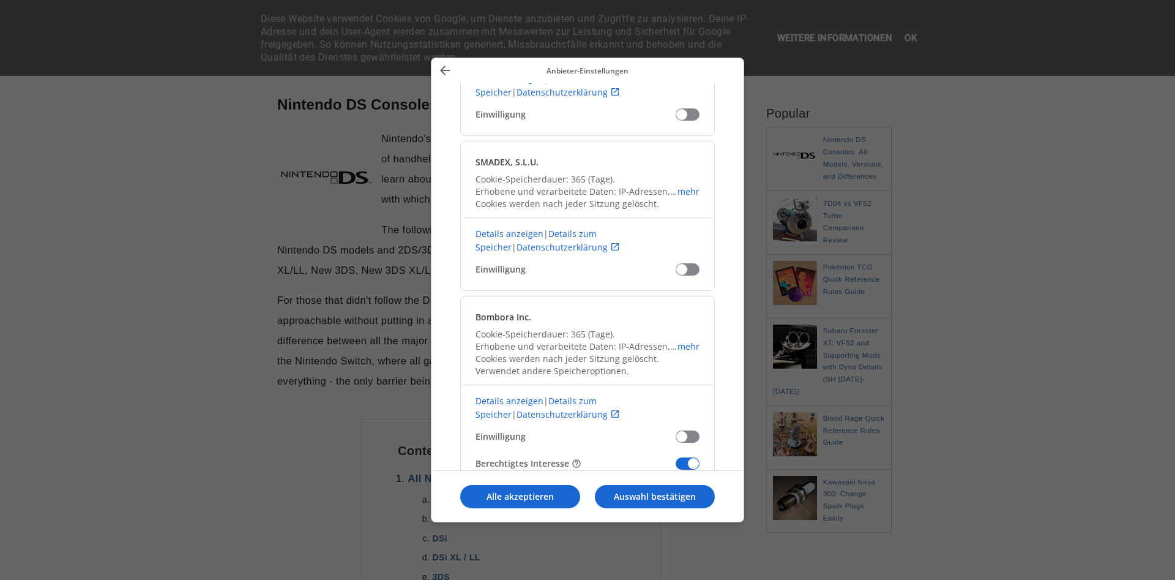
scroll to position [9049, 0]
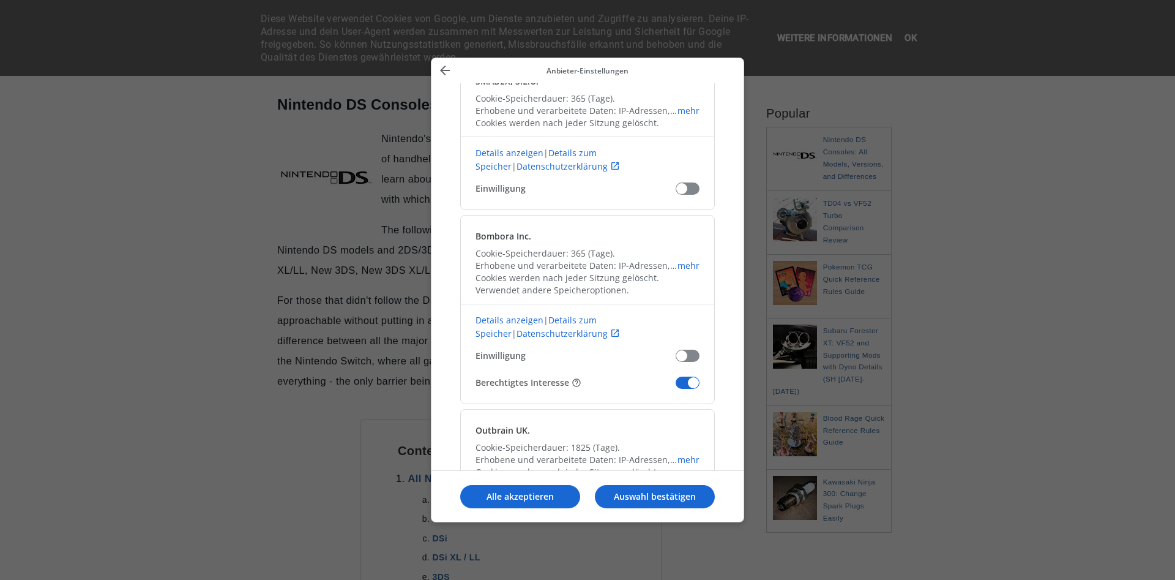
click at [690, 377] on span "Unsere Anbieter bestätigen" at bounding box center [688, 382] width 24 height 12
click at [676, 387] on input "Berechtigtes Interesse" at bounding box center [676, 387] width 0 height 0
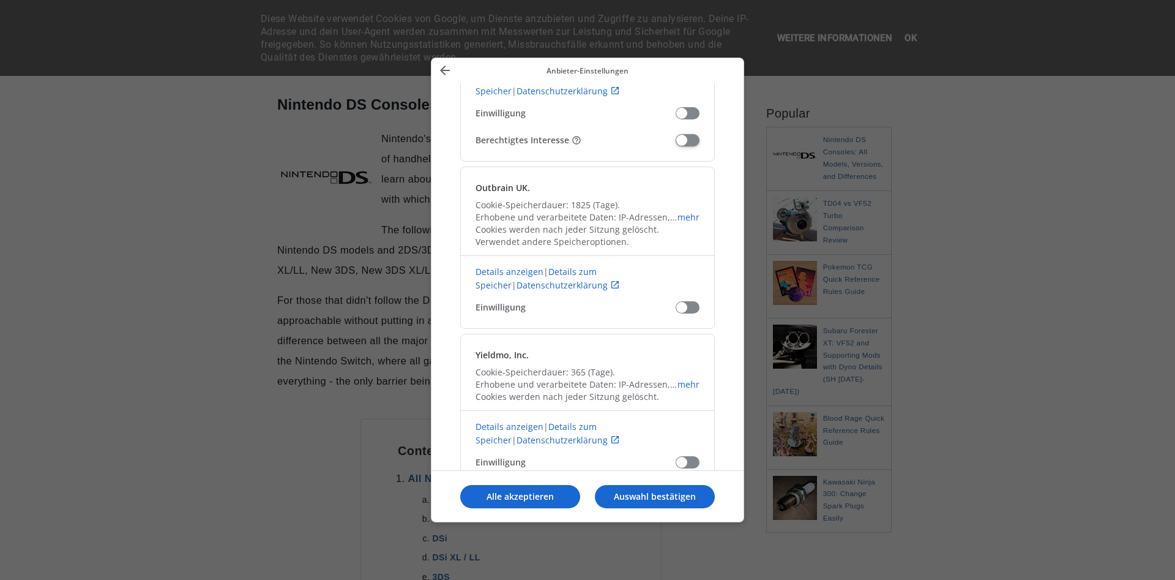
scroll to position [9453, 0]
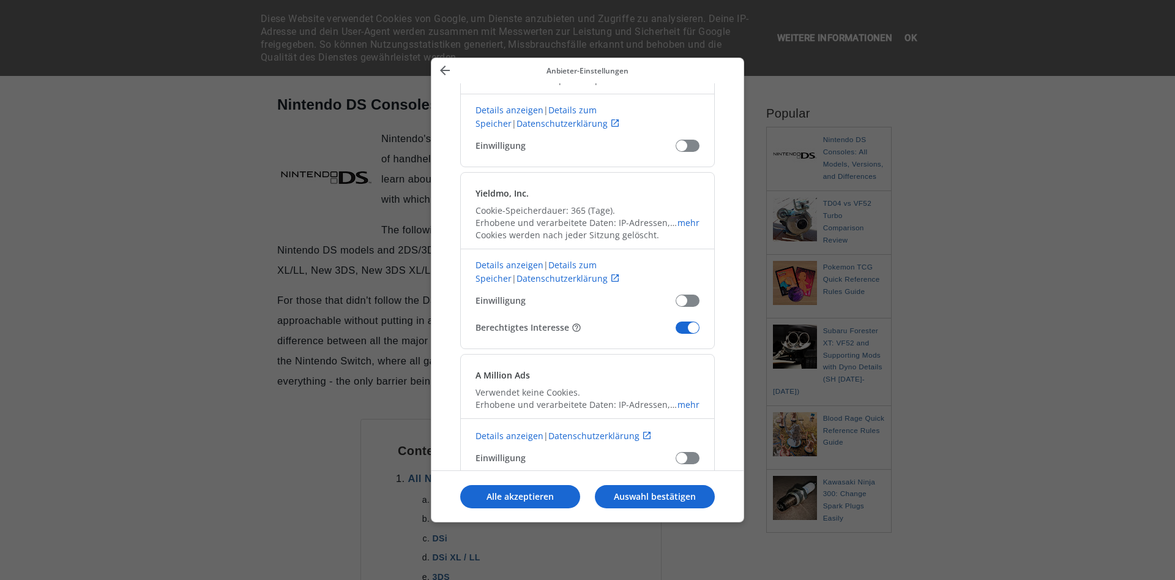
click at [686, 329] on span "Unsere Anbieter bestätigen" at bounding box center [688, 327] width 24 height 12
click at [676, 332] on input "Berechtigtes Interesse" at bounding box center [676, 332] width 0 height 0
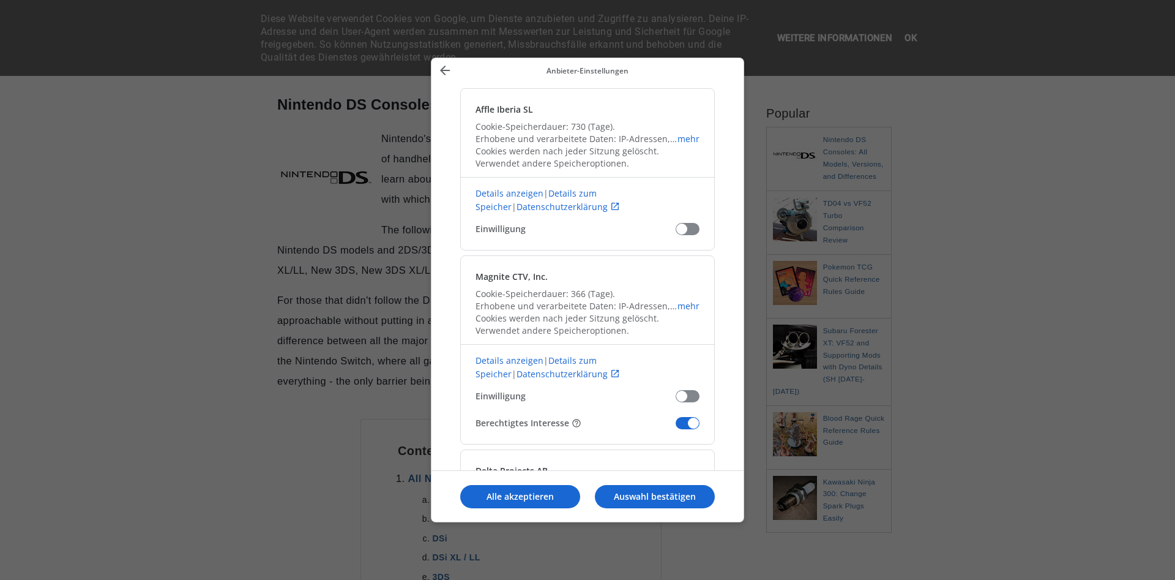
scroll to position [10180, 0]
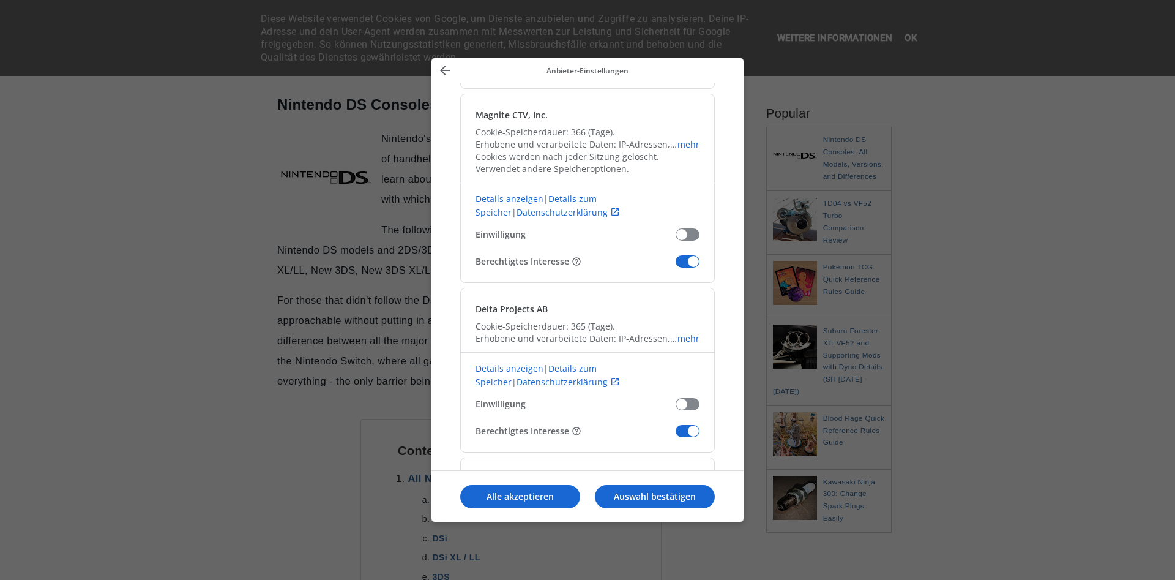
click at [695, 264] on span "Unsere Anbieter bestätigen" at bounding box center [688, 261] width 24 height 12
click at [676, 266] on input "Berechtigtes Interesse" at bounding box center [676, 266] width 0 height 0
click at [689, 427] on span "Unsere Anbieter bestätigen" at bounding box center [688, 431] width 24 height 12
click at [676, 435] on input "Berechtigtes Interesse" at bounding box center [676, 435] width 0 height 0
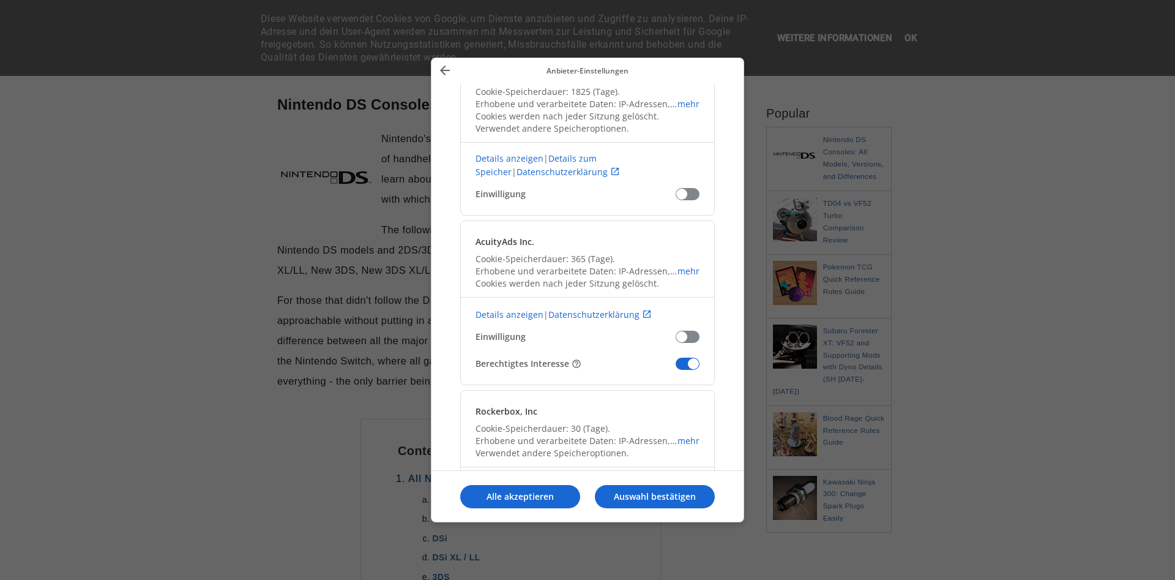
click at [695, 360] on span "Unsere Anbieter bestätigen" at bounding box center [688, 363] width 24 height 12
click at [676, 368] on input "Berechtigtes Interesse" at bounding box center [676, 368] width 0 height 0
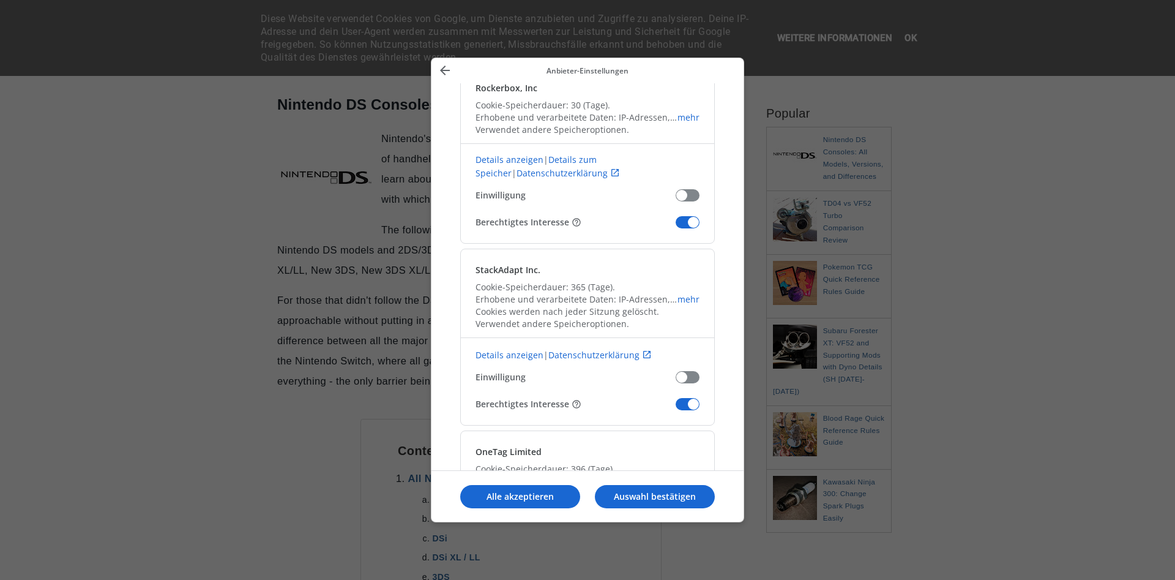
scroll to position [10988, 0]
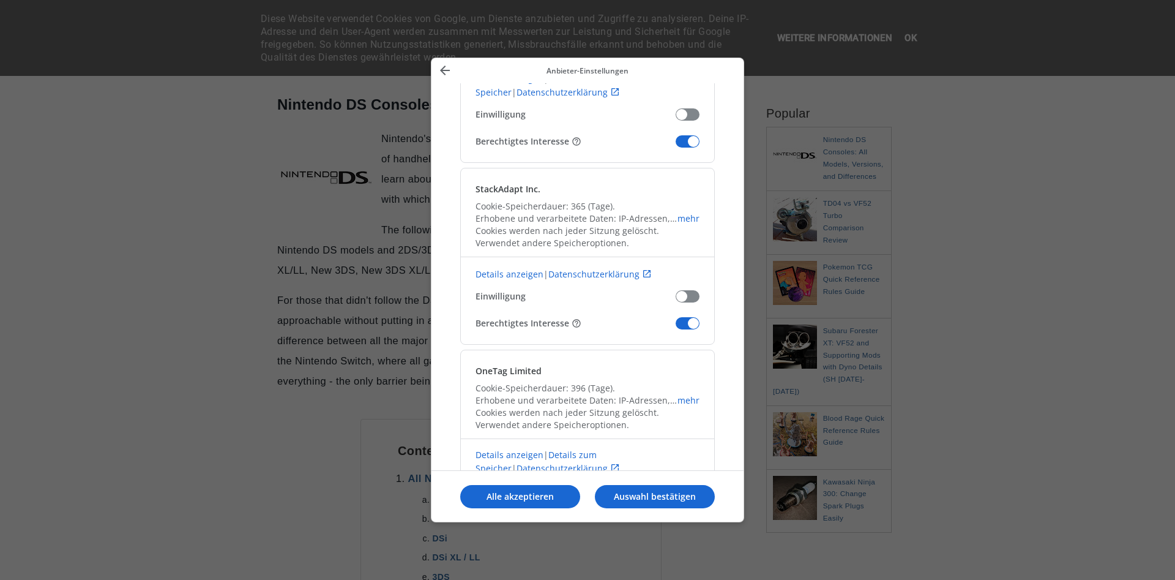
drag, startPoint x: 690, startPoint y: 316, endPoint x: 692, endPoint y: 326, distance: 9.3
click at [691, 319] on div "StackAdapt Inc. Cookie-Speicherdauer: 365 (Tage). Erhobene und verarbeitete Dat…" at bounding box center [587, 256] width 255 height 177
click at [695, 328] on span "Unsere Anbieter bestätigen" at bounding box center [688, 323] width 24 height 12
click at [676, 327] on input "Berechtigtes Interesse" at bounding box center [676, 327] width 0 height 0
click at [690, 135] on div "Rockerbox, Inc Cookie-Speicherdauer: 30 (Tage). Erhobene und verarbeitete Daten…" at bounding box center [587, 74] width 255 height 177
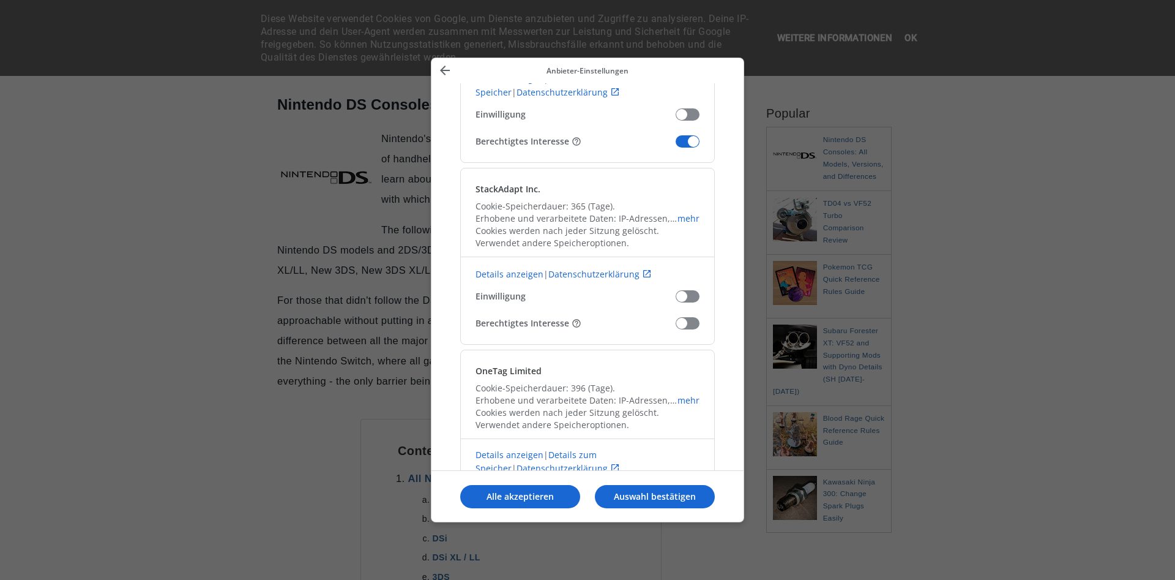
click at [691, 140] on span "Unsere Anbieter bestätigen" at bounding box center [688, 141] width 24 height 12
click at [676, 146] on input "Berechtigtes Interesse" at bounding box center [676, 146] width 0 height 0
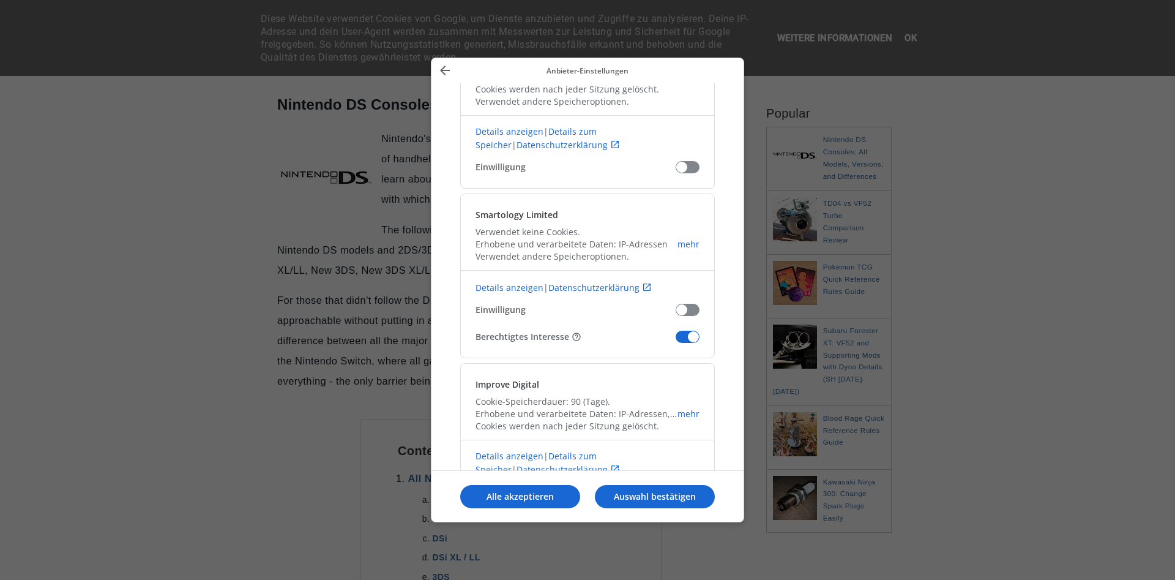
click at [688, 339] on span "Unsere Anbieter bestätigen" at bounding box center [688, 337] width 24 height 12
click at [676, 341] on input "Berechtigtes Interesse" at bounding box center [676, 341] width 0 height 0
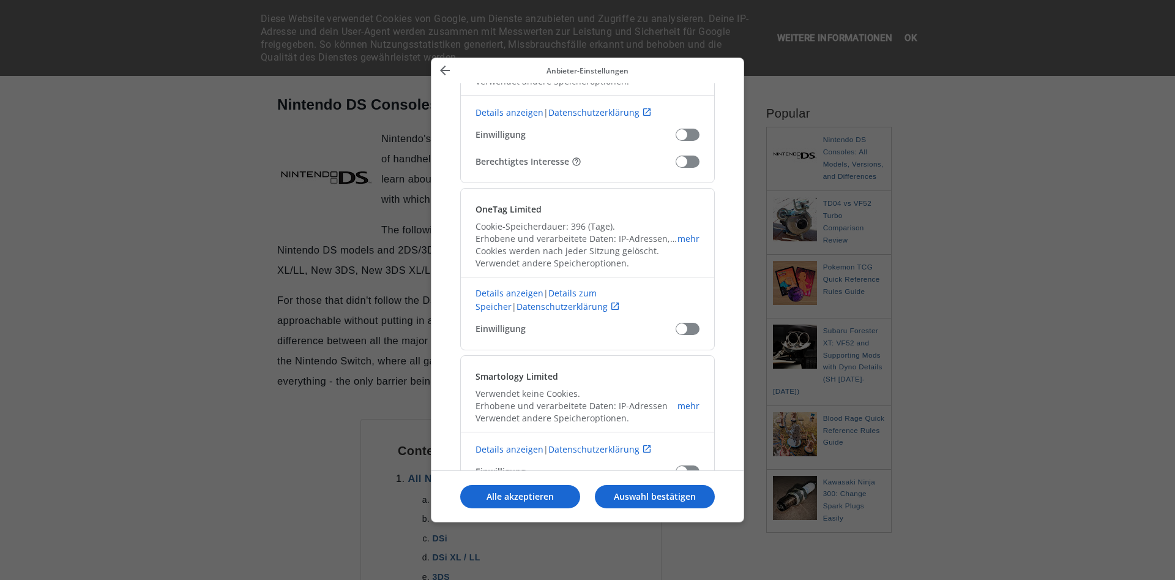
scroll to position [11553, 0]
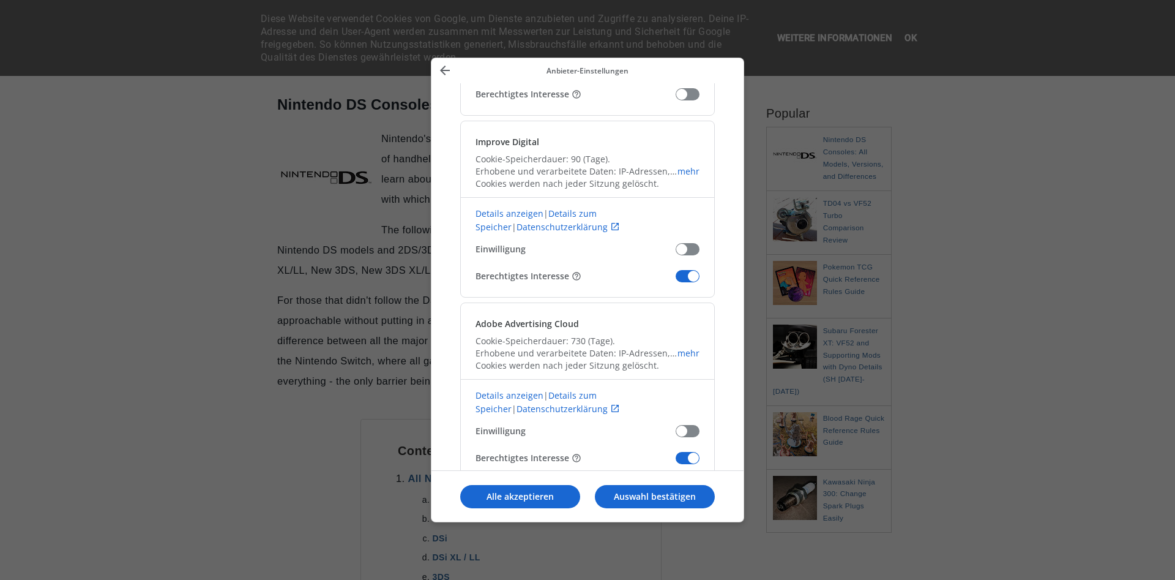
click at [690, 269] on div "Improve Digital Cookie-Speicherdauer: 90 (Tage). Erhobene und verarbeitete Date…" at bounding box center [587, 209] width 255 height 177
click at [690, 274] on span "Unsere Anbieter bestätigen" at bounding box center [688, 276] width 24 height 12
click at [676, 280] on input "Berechtigtes Interesse" at bounding box center [676, 280] width 0 height 0
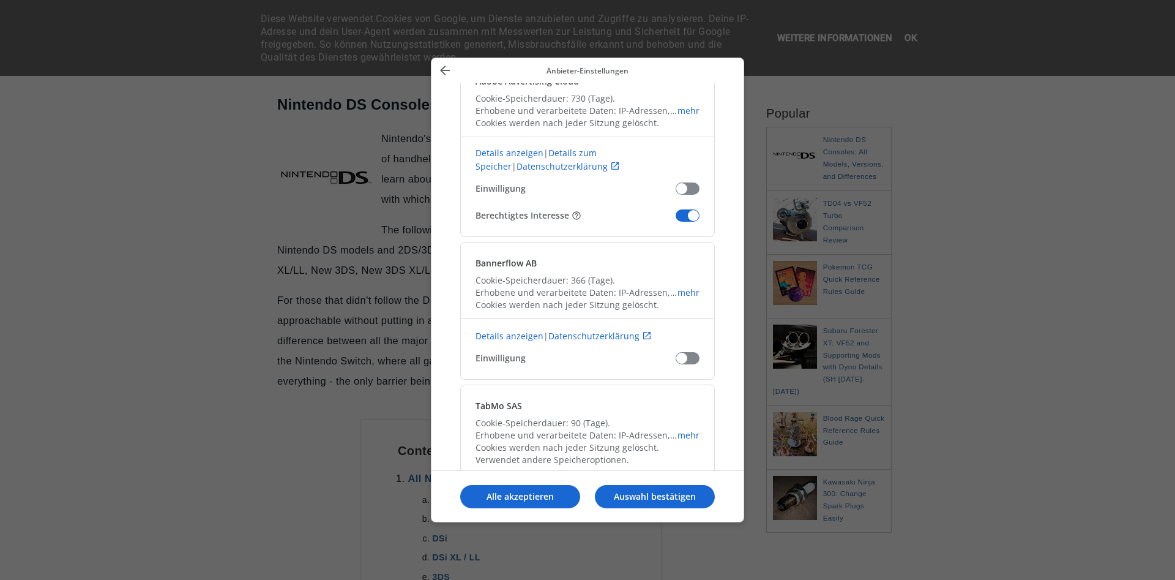
click at [690, 212] on span "Unsere Anbieter bestätigen" at bounding box center [688, 215] width 24 height 12
click at [676, 220] on input "Berechtigtes Interesse" at bounding box center [676, 220] width 0 height 0
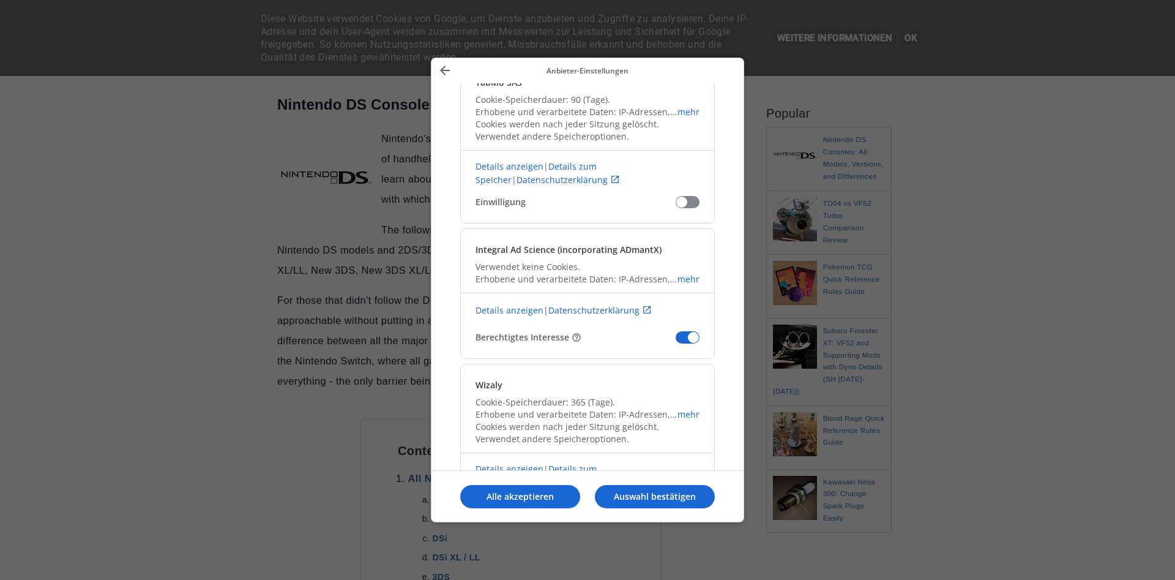
click at [690, 330] on div "Integral Ad Science (incorporating ADmantX) Verwendet keine Cookies. Erhobene u…" at bounding box center [587, 293] width 255 height 130
click at [690, 337] on span "Unsere Anbieter bestätigen" at bounding box center [688, 337] width 24 height 12
click at [676, 342] on input "Berechtigtes Interesse" at bounding box center [676, 342] width 0 height 0
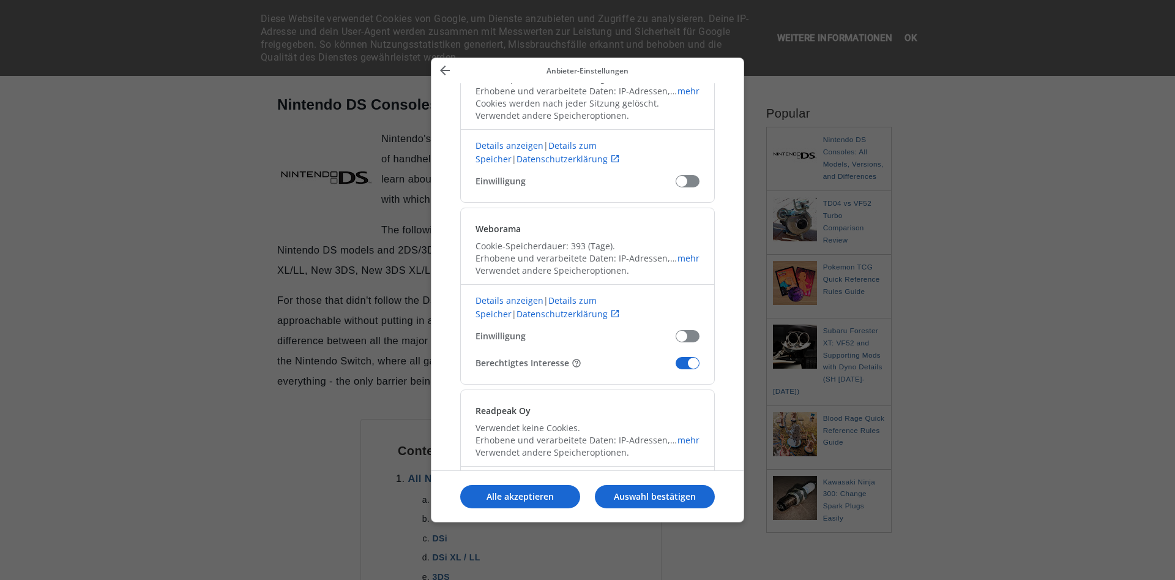
click at [688, 359] on span "Unsere Anbieter bestätigen" at bounding box center [688, 363] width 24 height 12
click at [676, 367] on input "Berechtigtes Interesse" at bounding box center [676, 367] width 0 height 0
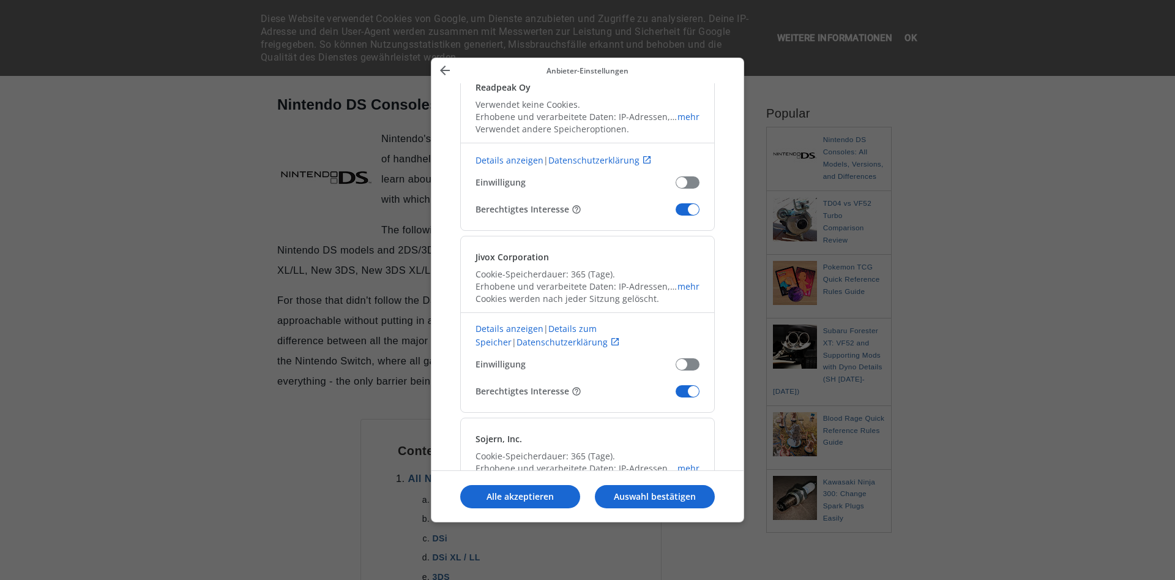
click at [693, 395] on span "Unsere Anbieter bestätigen" at bounding box center [688, 391] width 24 height 12
click at [676, 395] on input "Berechtigtes Interesse" at bounding box center [676, 395] width 0 height 0
click at [690, 210] on span "Unsere Anbieter bestätigen" at bounding box center [688, 209] width 24 height 12
click at [676, 214] on input "Berechtigtes Interesse" at bounding box center [676, 214] width 0 height 0
click at [651, 496] on p "Auswahl bestätigen" at bounding box center [655, 496] width 120 height 12
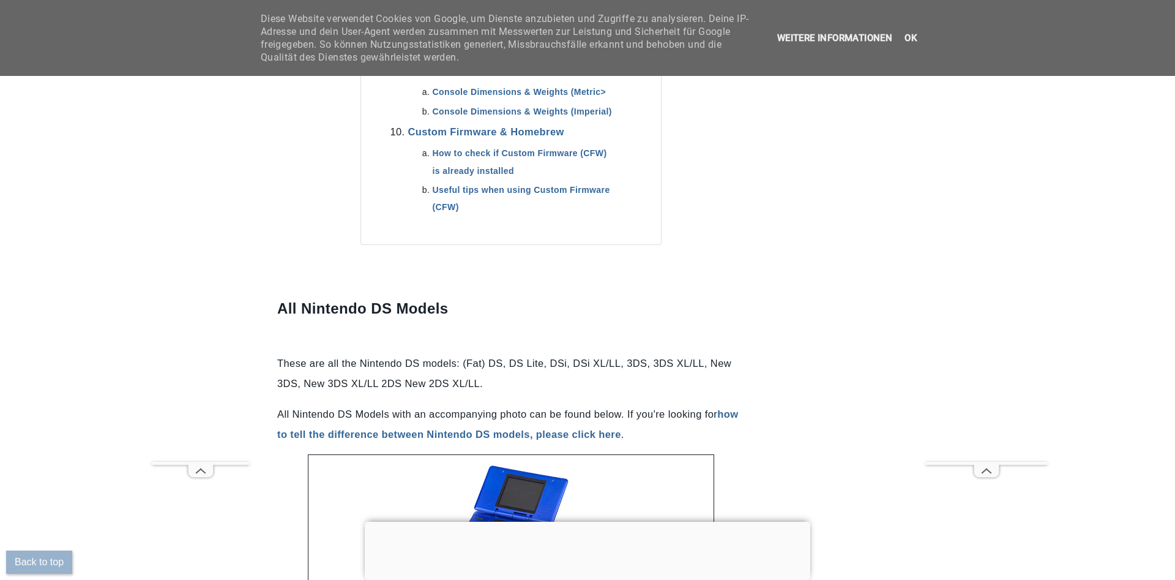
scroll to position [1498, 0]
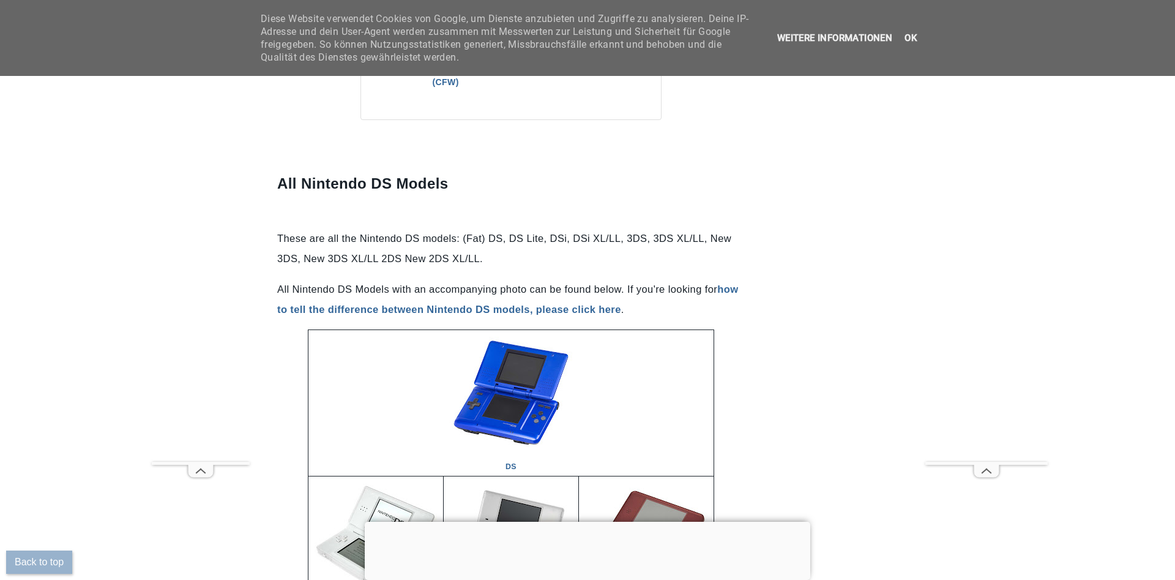
click at [590, 521] on div at bounding box center [588, 521] width 446 height 0
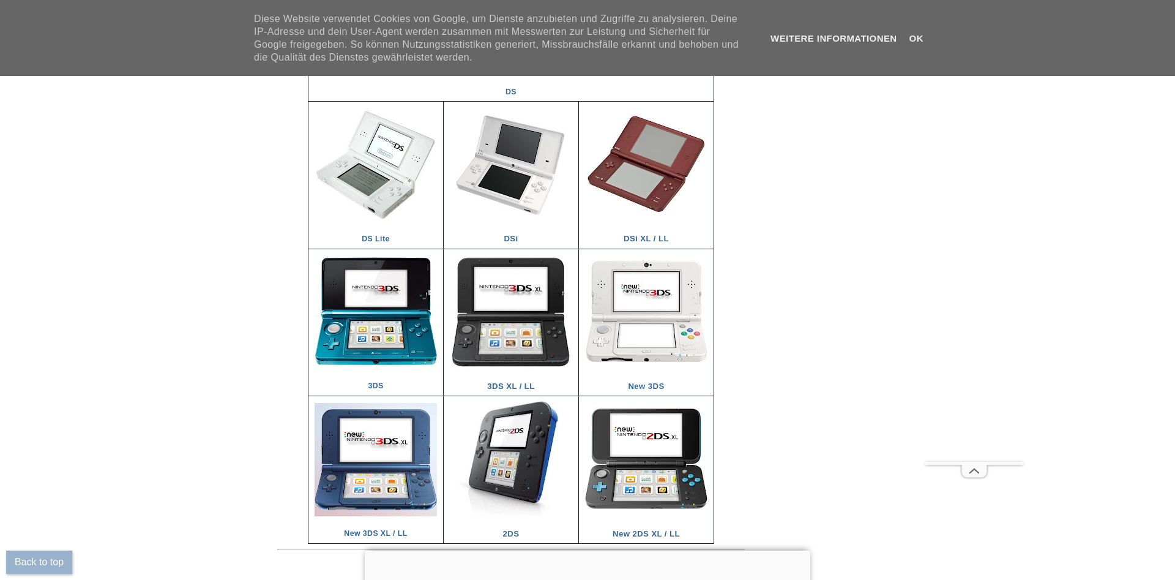
scroll to position [2123, 0]
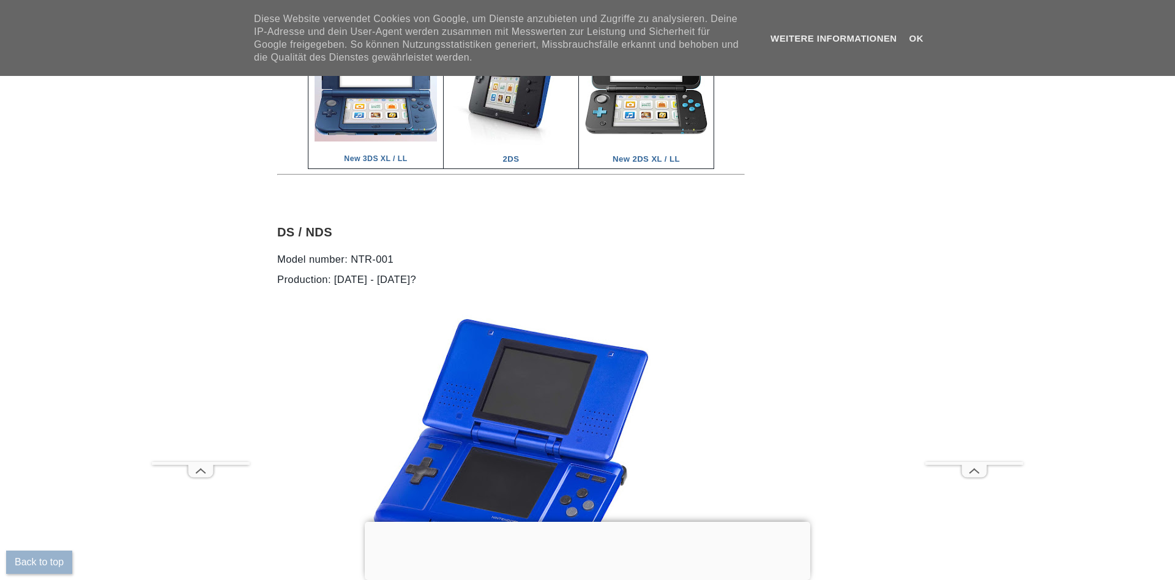
click at [599, 521] on div at bounding box center [588, 521] width 446 height 0
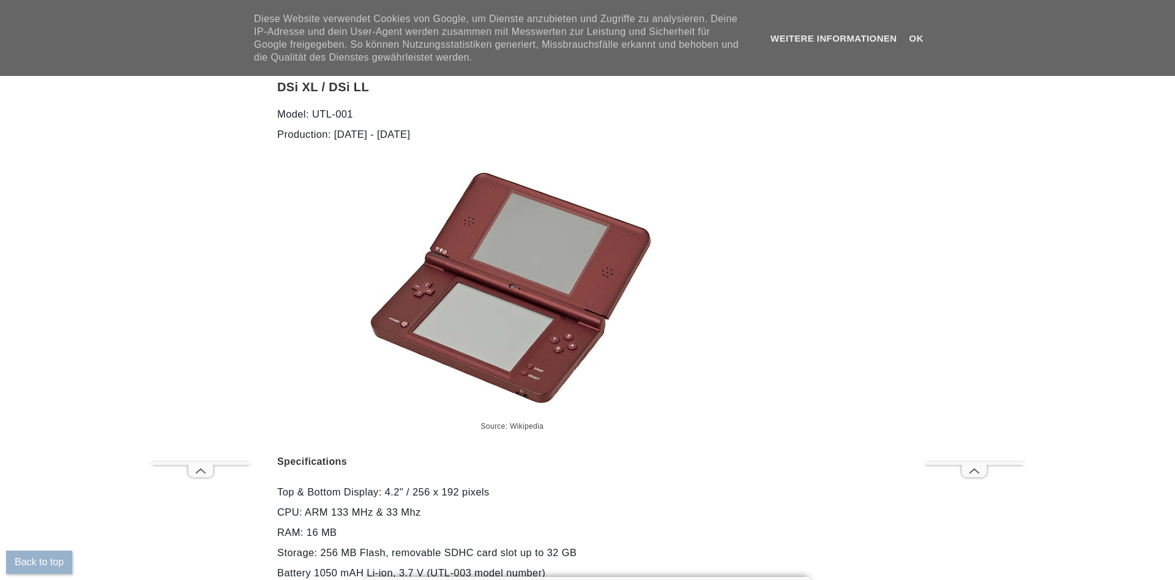
scroll to position [4745, 0]
